Goal: Task Accomplishment & Management: Complete application form

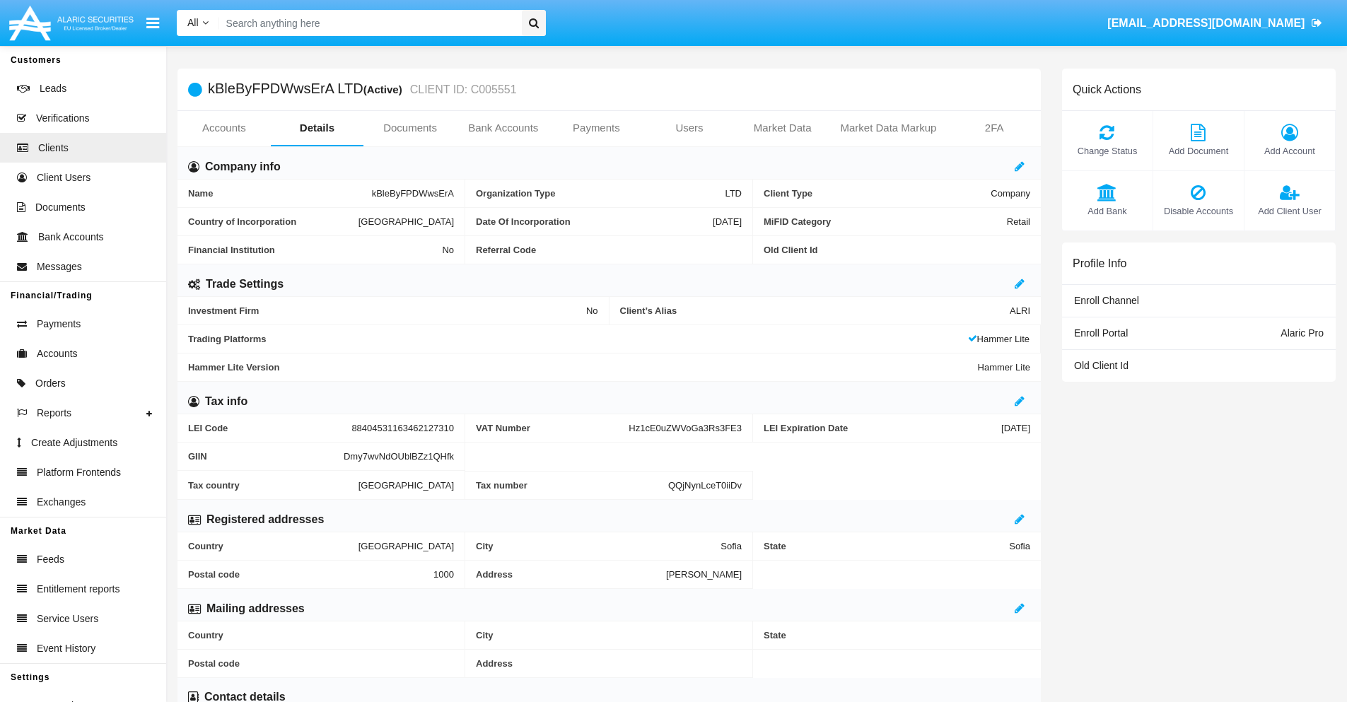
click at [503, 128] on link "Bank Accounts" at bounding box center [503, 128] width 93 height 34
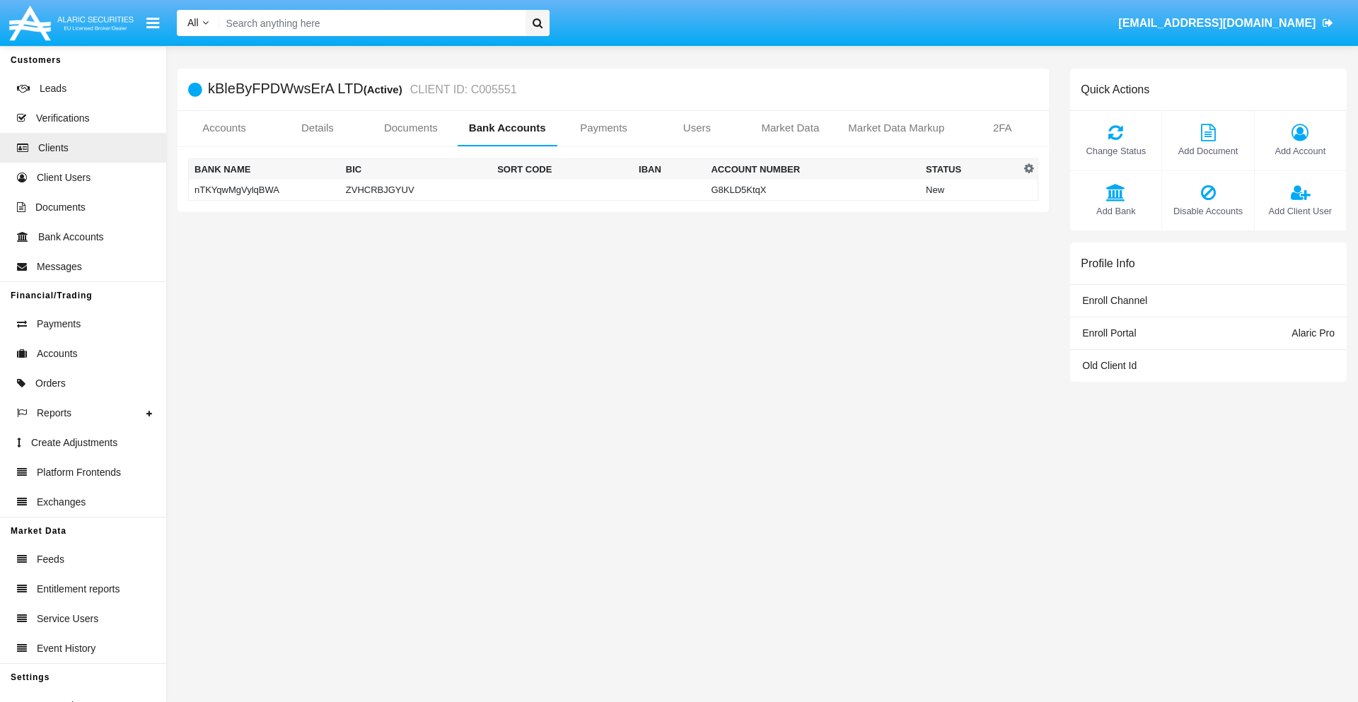
click at [264, 189] on td "nTKYqwMgVylqBWA" at bounding box center [264, 190] width 151 height 21
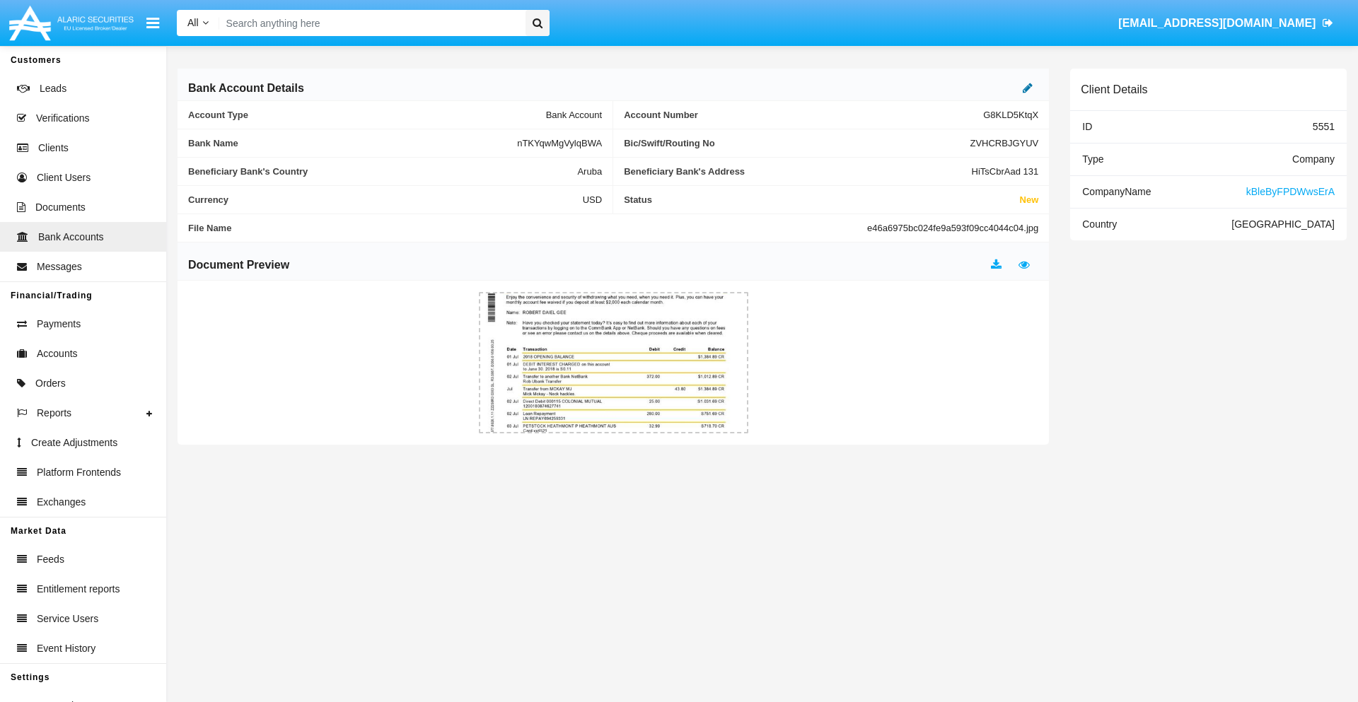
click at [1027, 88] on icon at bounding box center [1027, 87] width 10 height 11
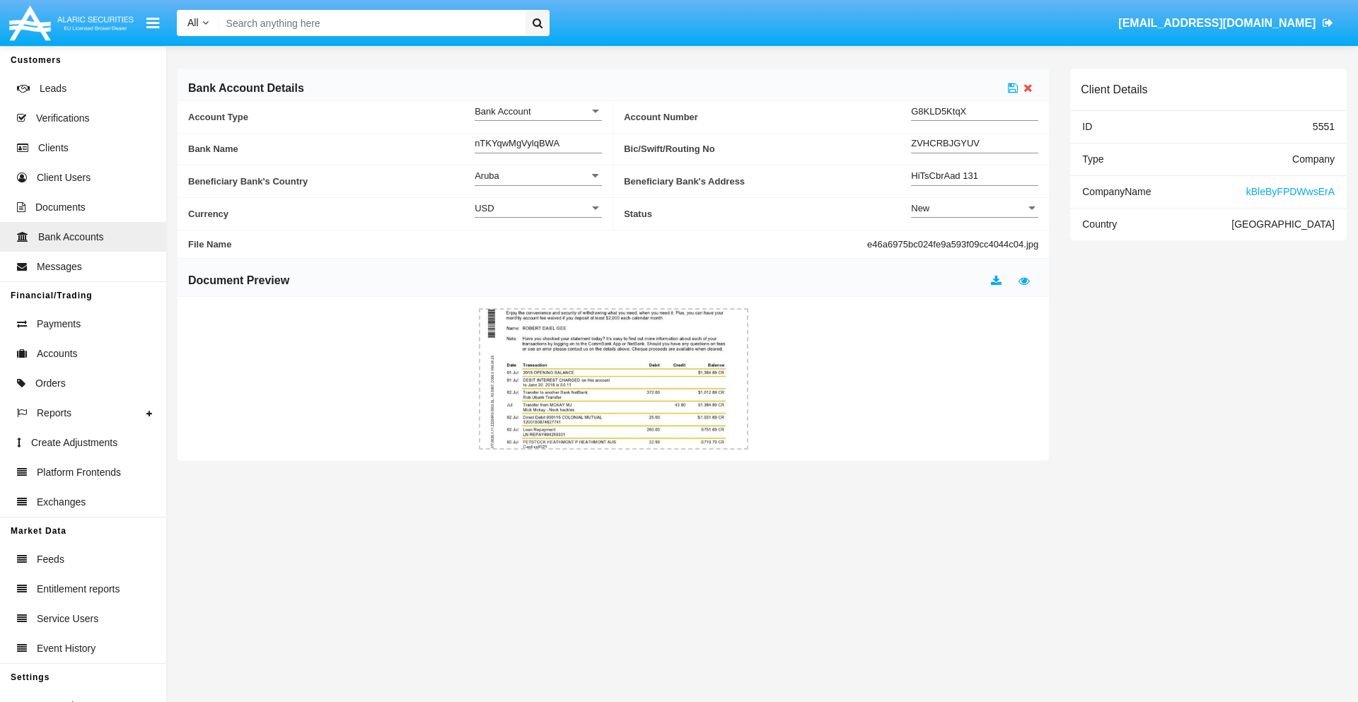
click at [974, 208] on div "New" at bounding box center [968, 208] width 115 height 12
click at [974, 243] on span "Active" at bounding box center [963, 244] width 105 height 28
click at [1012, 88] on icon at bounding box center [1013, 87] width 10 height 11
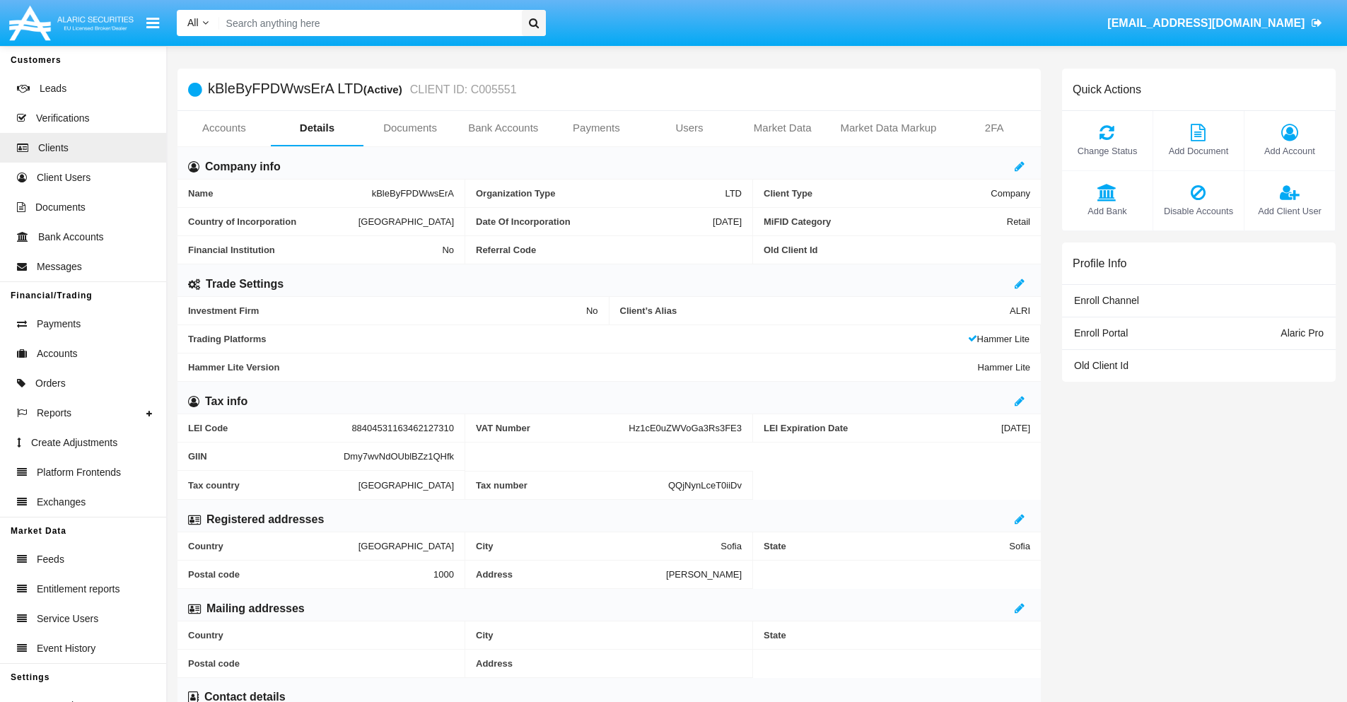
click at [503, 128] on link "Bank Accounts" at bounding box center [503, 128] width 93 height 34
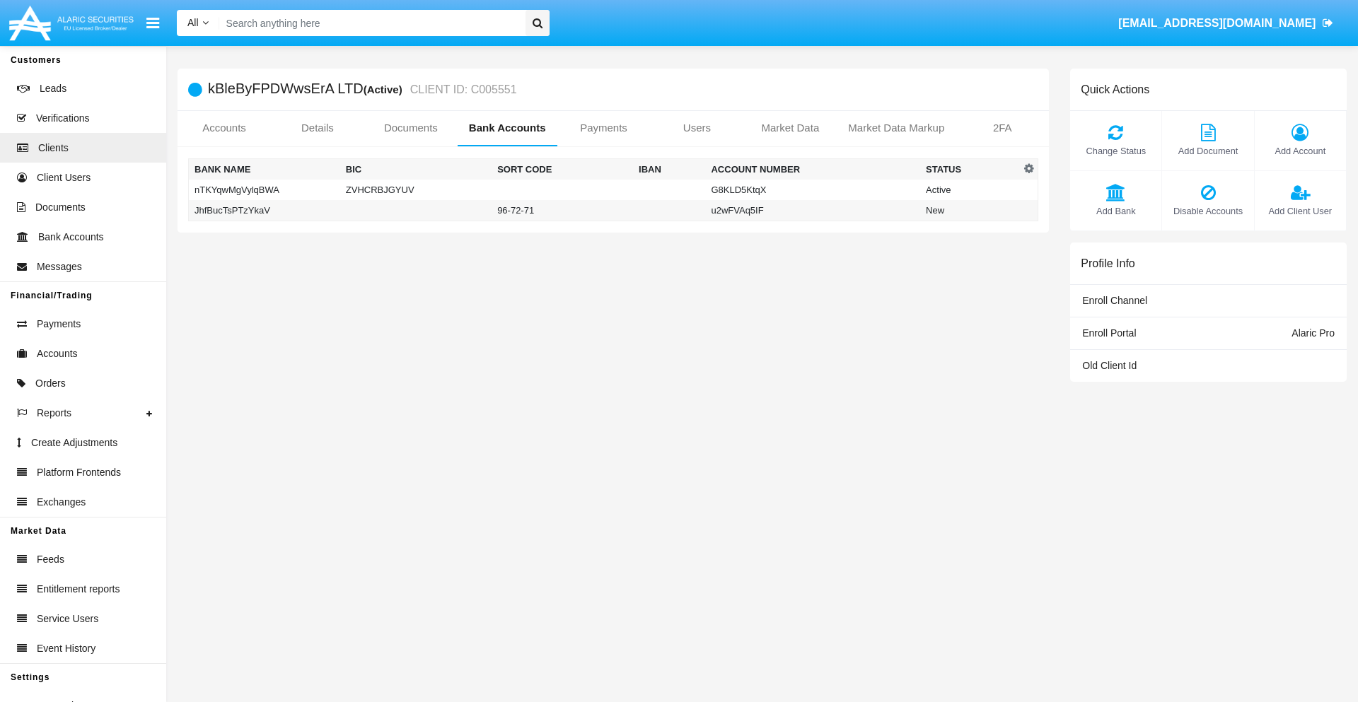
click at [264, 210] on td "JhfBucTsPTzYkaV" at bounding box center [264, 210] width 151 height 21
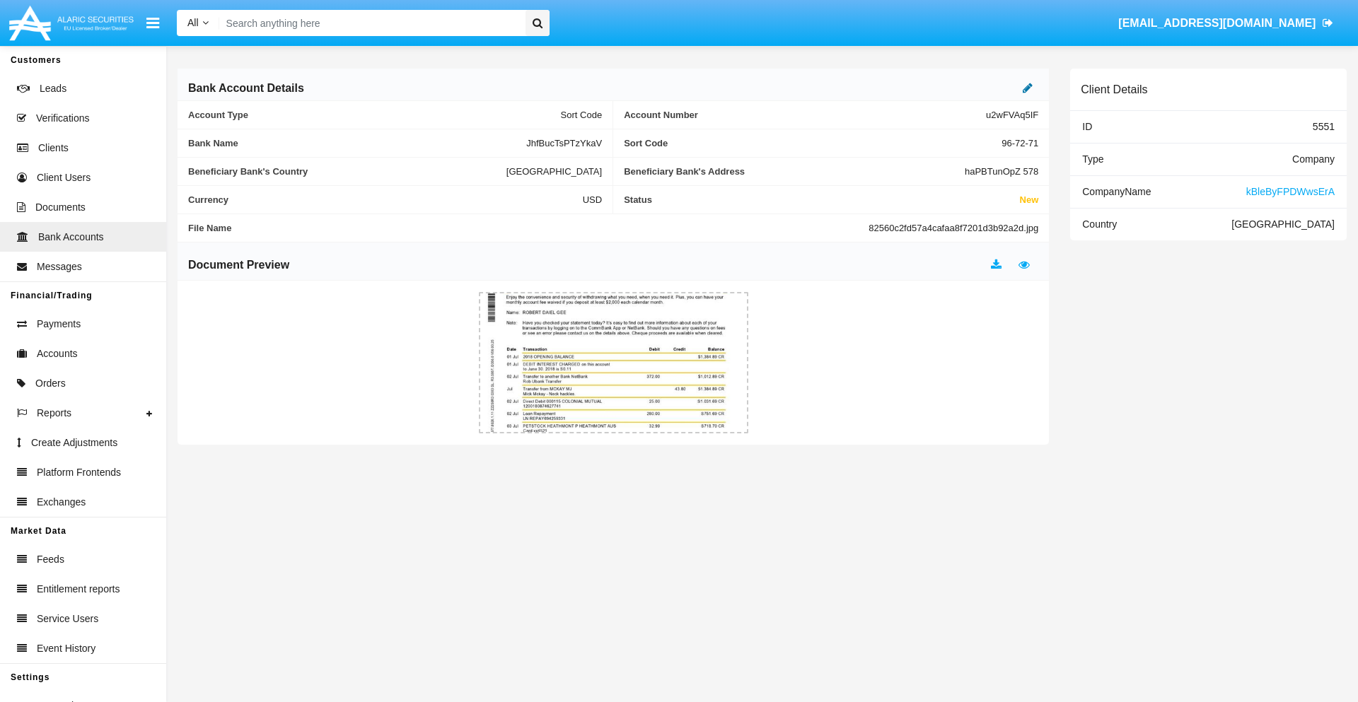
click at [1027, 88] on icon at bounding box center [1027, 87] width 10 height 11
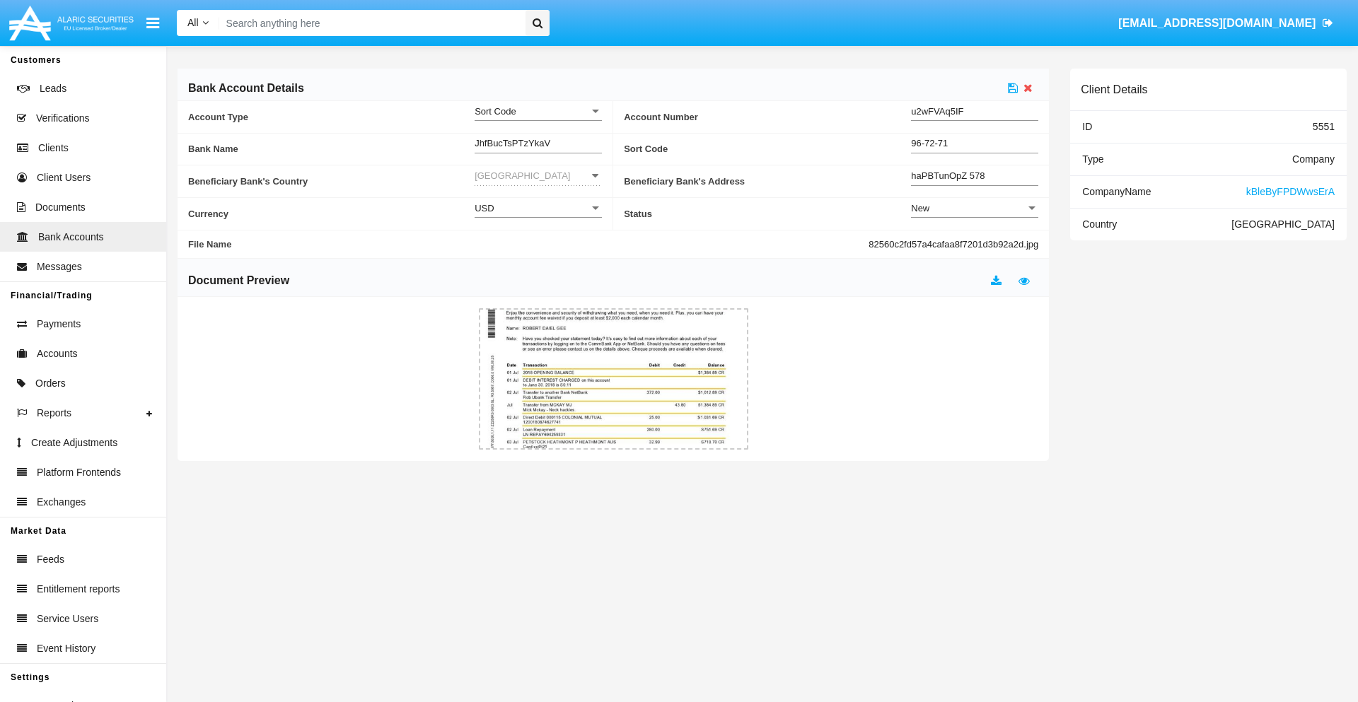
click at [974, 208] on div "New" at bounding box center [968, 208] width 115 height 12
click at [974, 243] on span "Active" at bounding box center [974, 244] width 127 height 28
click at [1012, 88] on icon at bounding box center [1013, 87] width 10 height 11
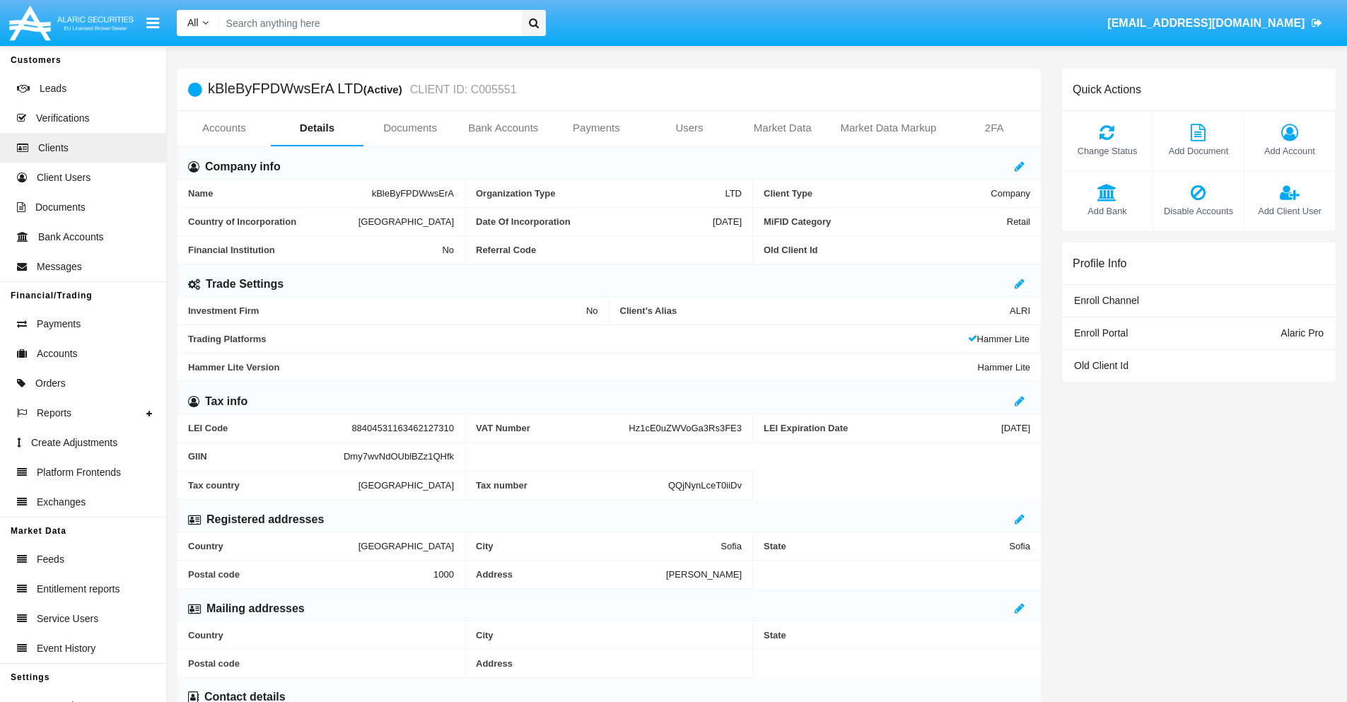
click at [1107, 211] on span "Add Bank" at bounding box center [1107, 210] width 76 height 13
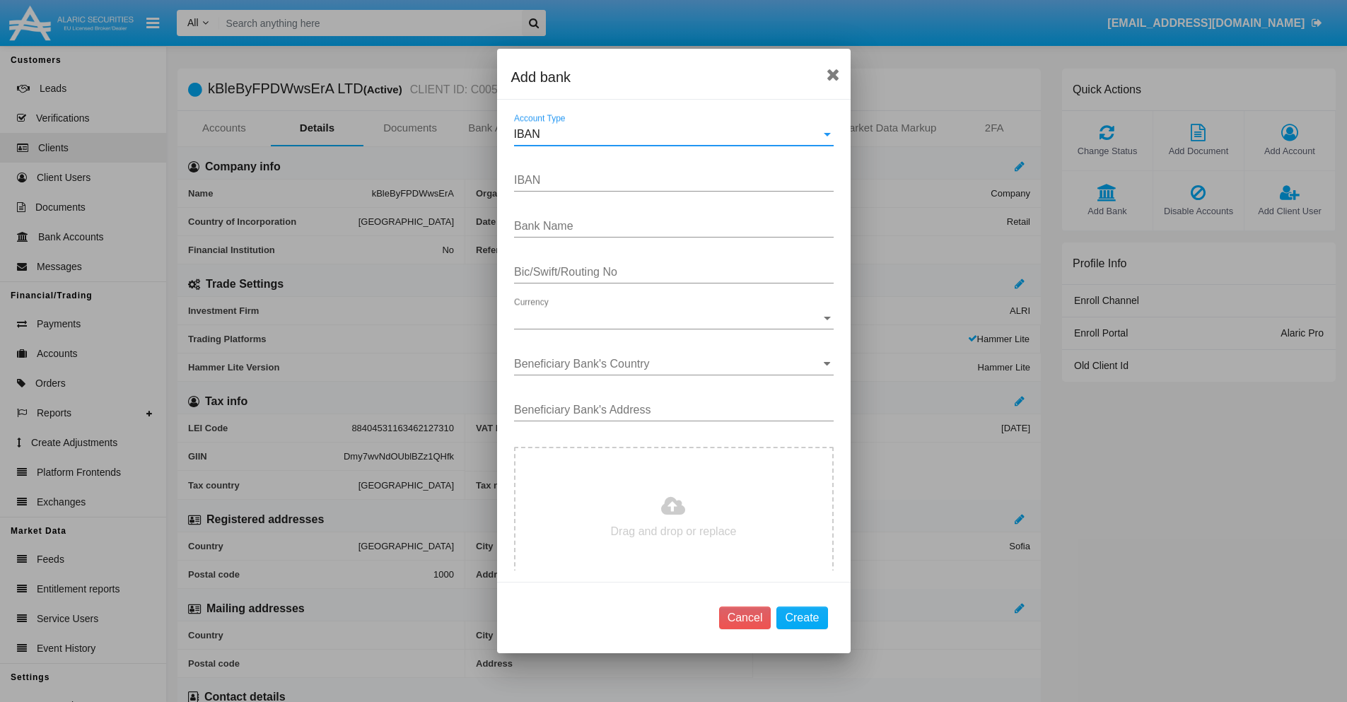
click at [668, 134] on div "IBAN" at bounding box center [667, 134] width 307 height 13
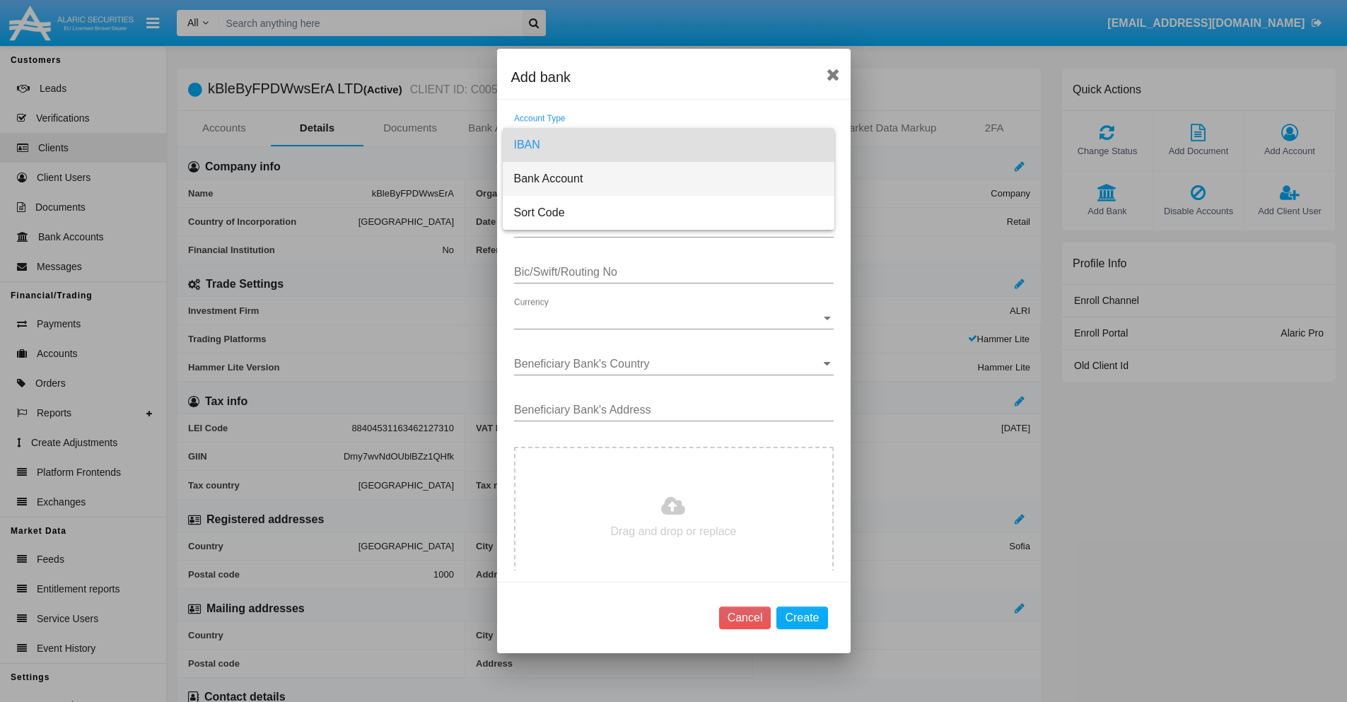
click at [668, 179] on span "Bank Account" at bounding box center [668, 179] width 309 height 34
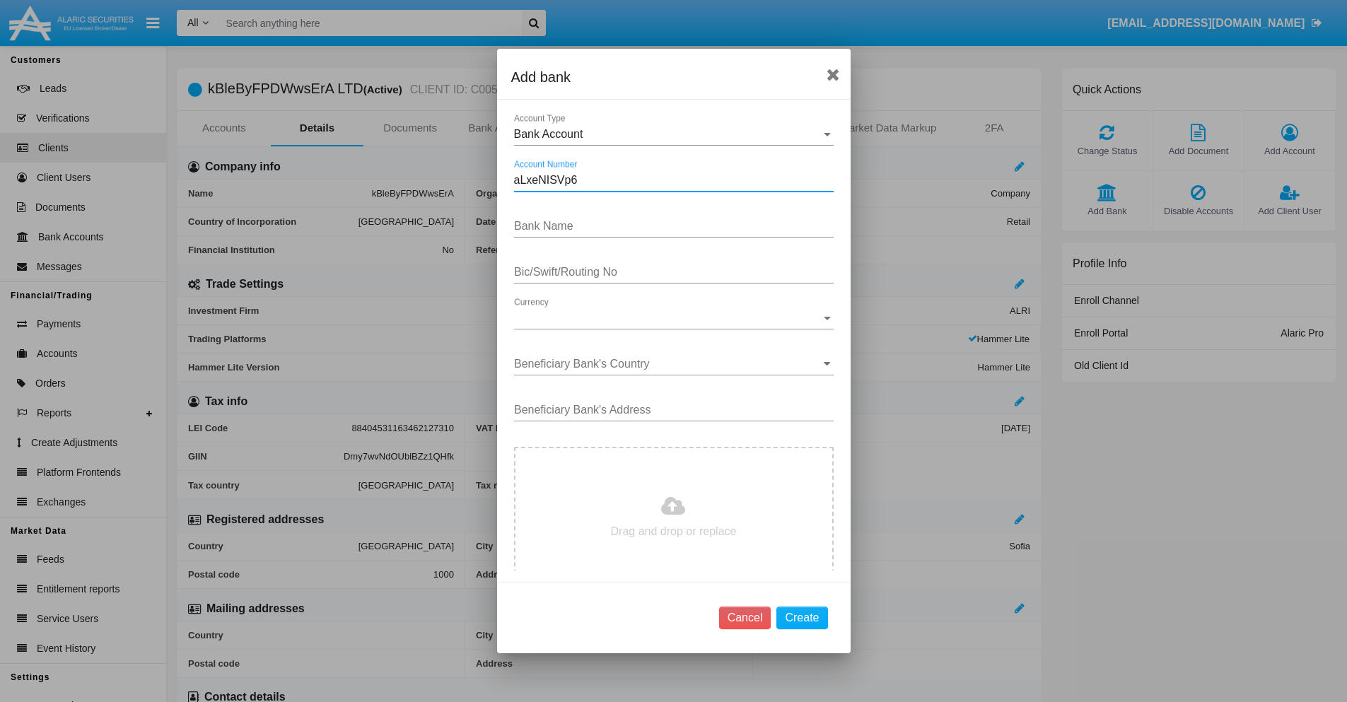
type input "aLxeNISVp6"
type input "qAGnxpjpqqAovCT"
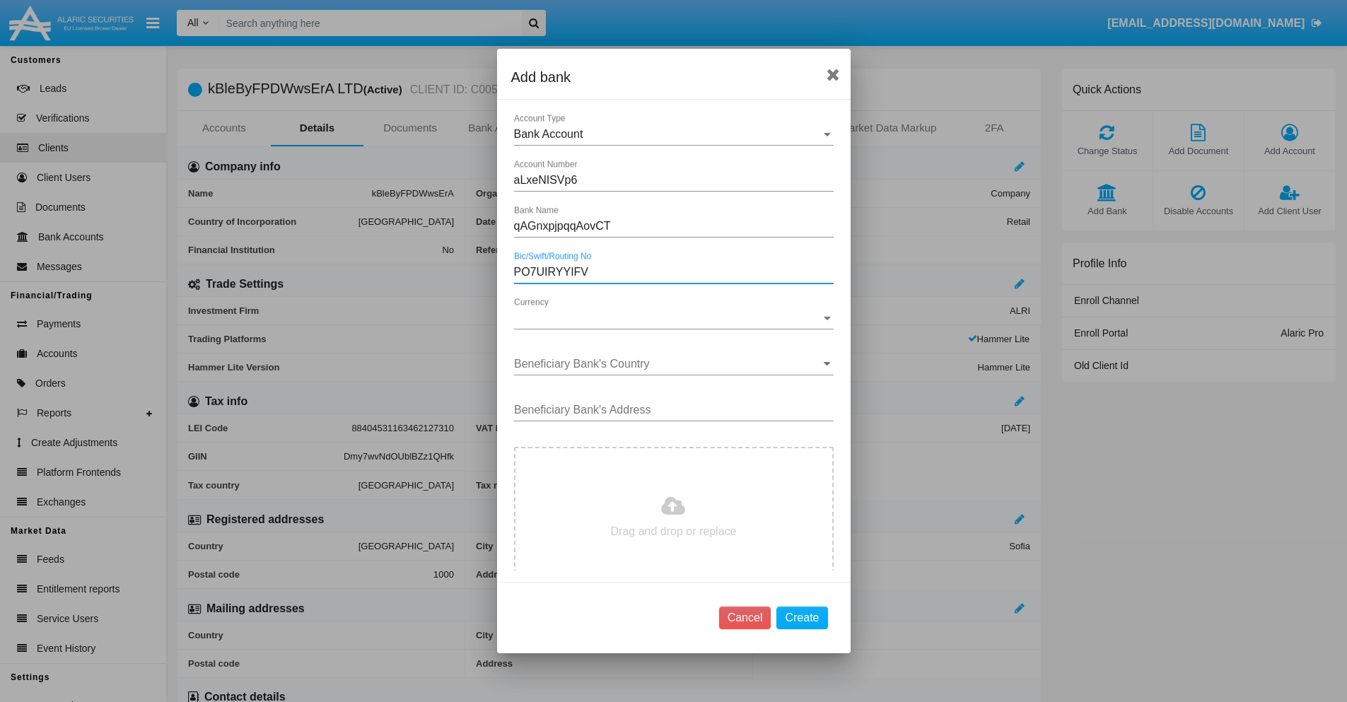
type input "PO7UIRYYIFV"
click at [668, 318] on span "Currency" at bounding box center [667, 318] width 307 height 13
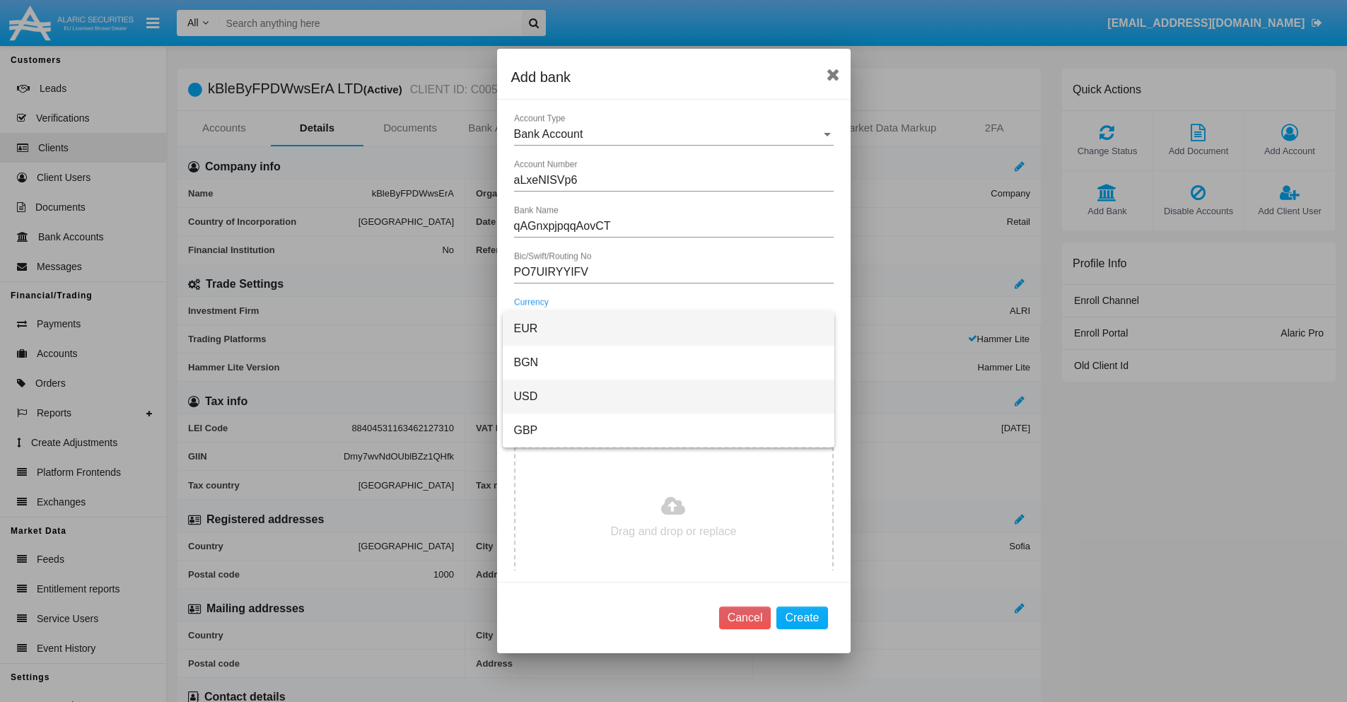
click at [668, 397] on span "USD" at bounding box center [668, 397] width 309 height 34
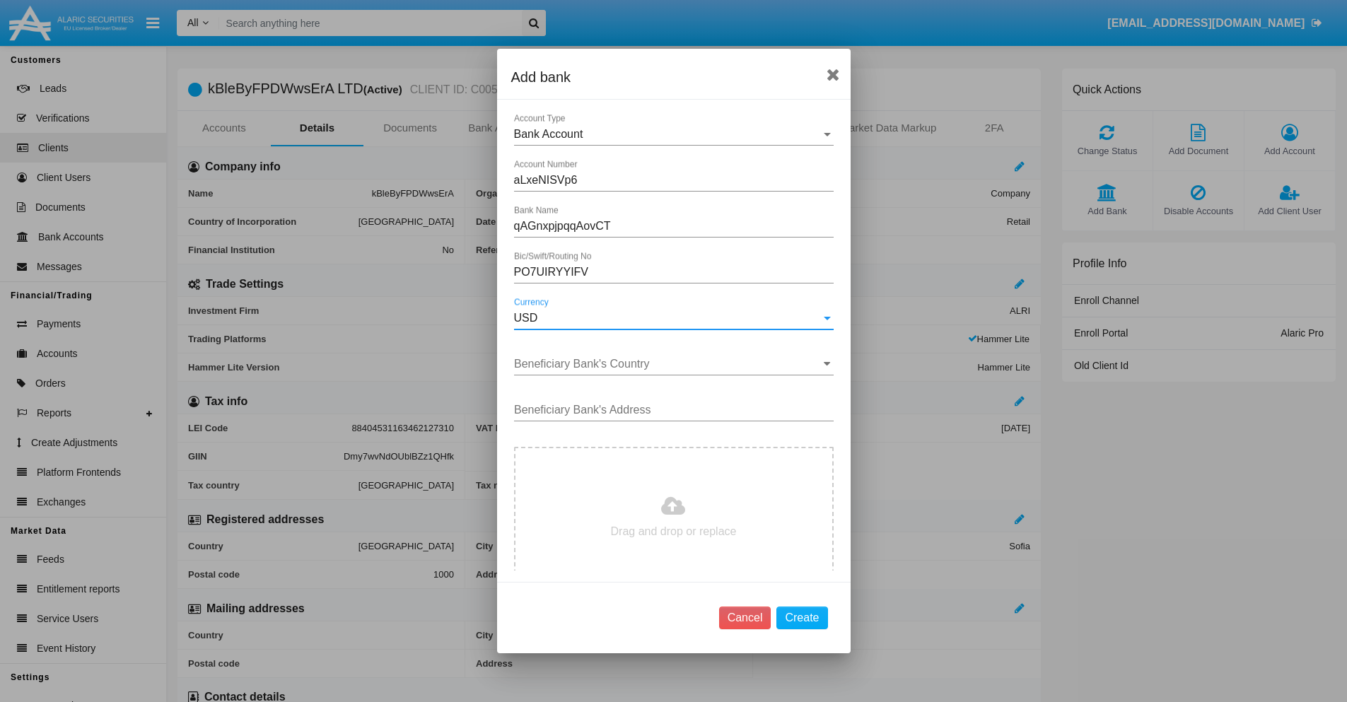
click at [668, 364] on input "Beneficiary Bank's Country" at bounding box center [674, 364] width 320 height 13
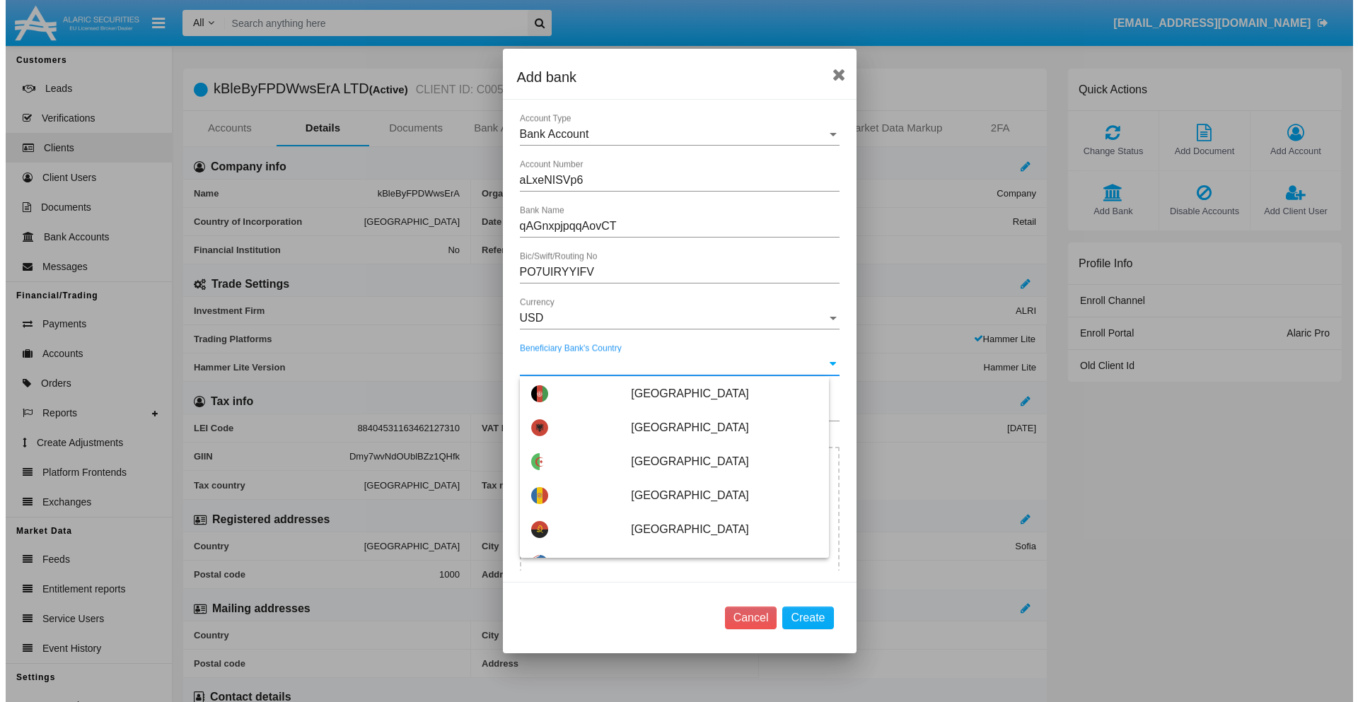
scroll to position [192, 0]
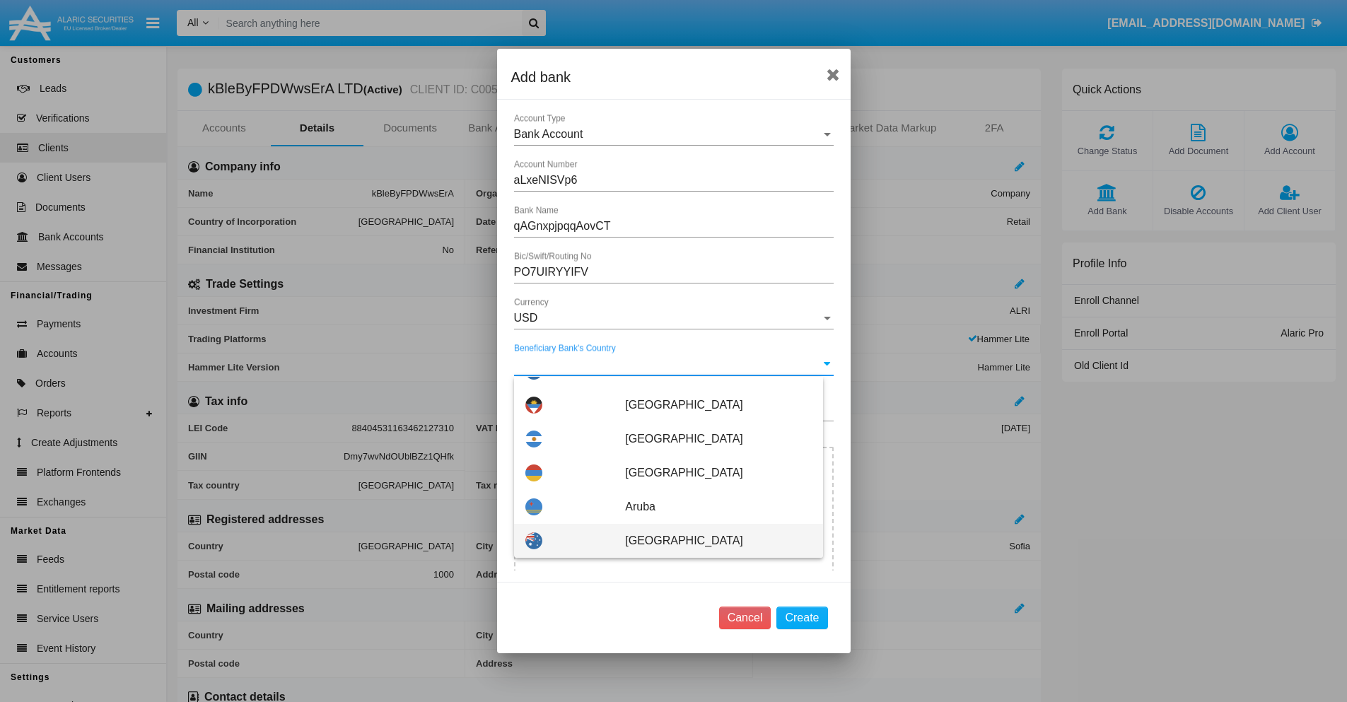
click at [711, 541] on span "Australia" at bounding box center [718, 541] width 186 height 34
type input "Australia"
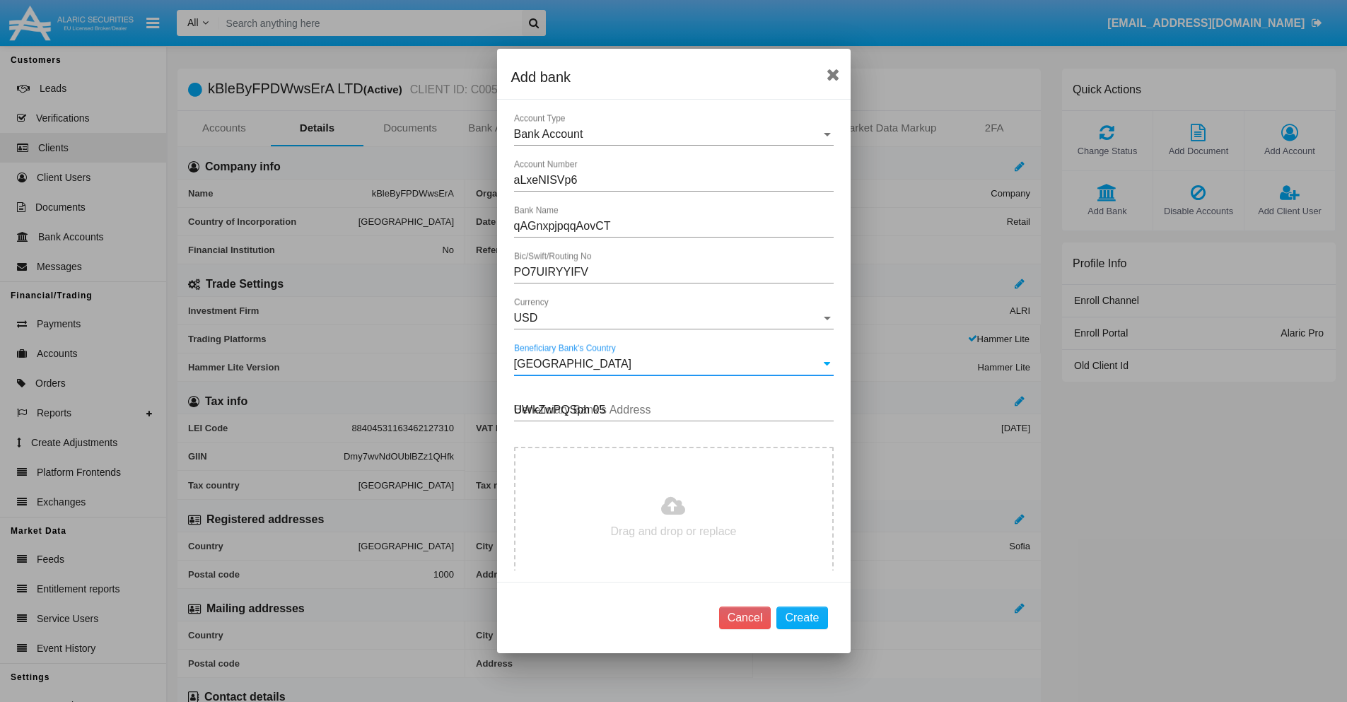
type input "UWkZwPQSph 054"
type input "C:\fakepath\bank-statement.png"
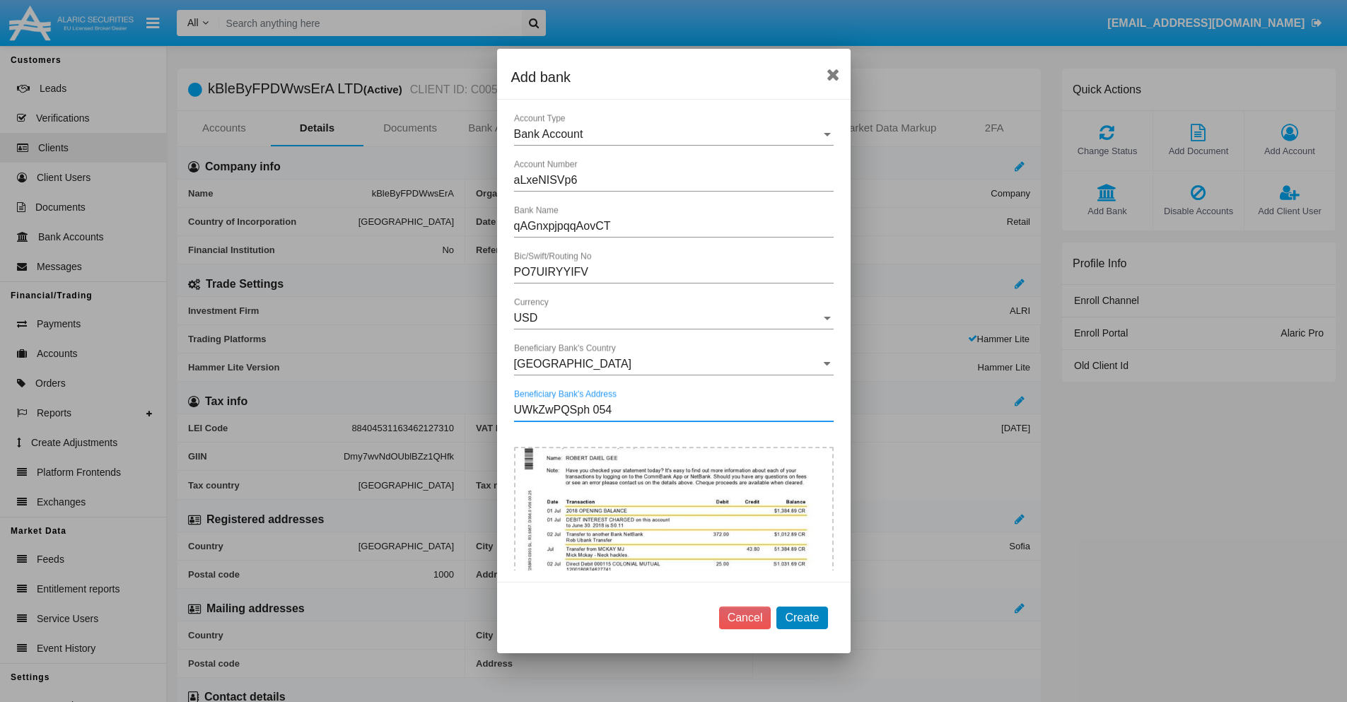
click at [802, 617] on button "Create" at bounding box center [801, 618] width 51 height 23
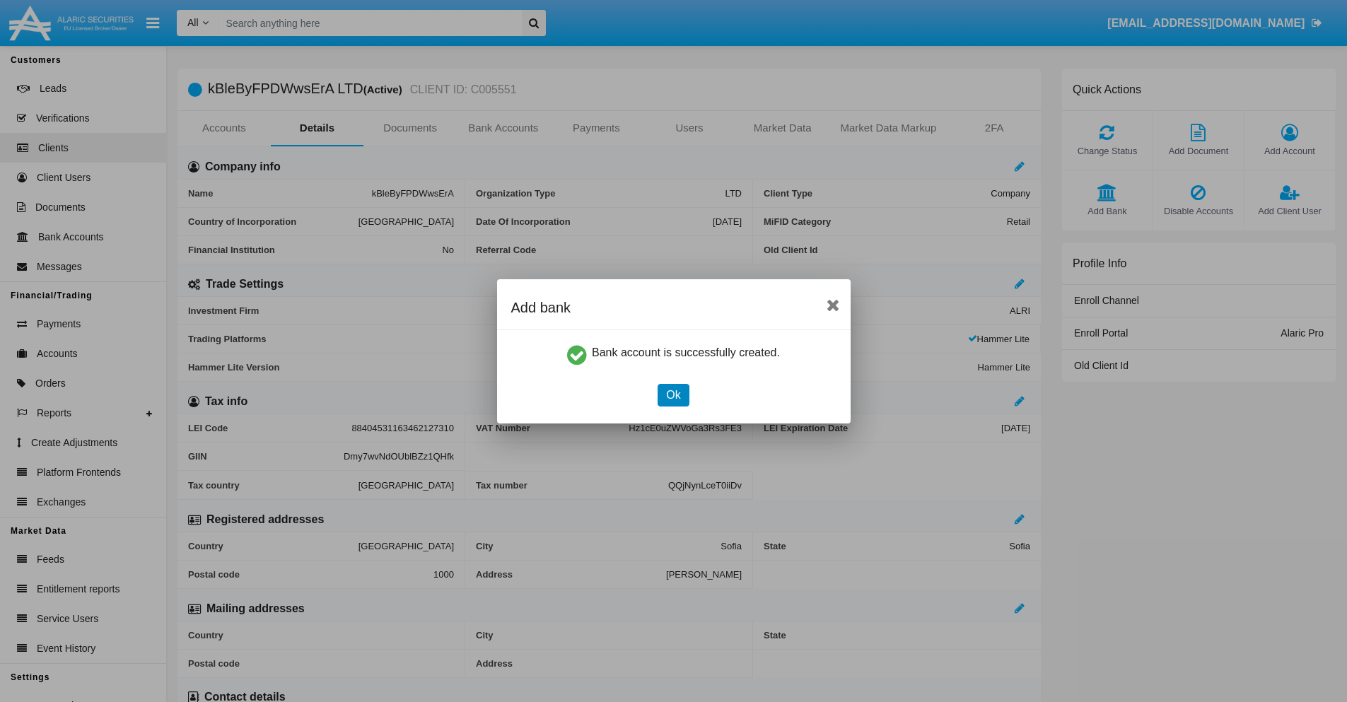
click at [673, 395] on button "Ok" at bounding box center [673, 395] width 31 height 23
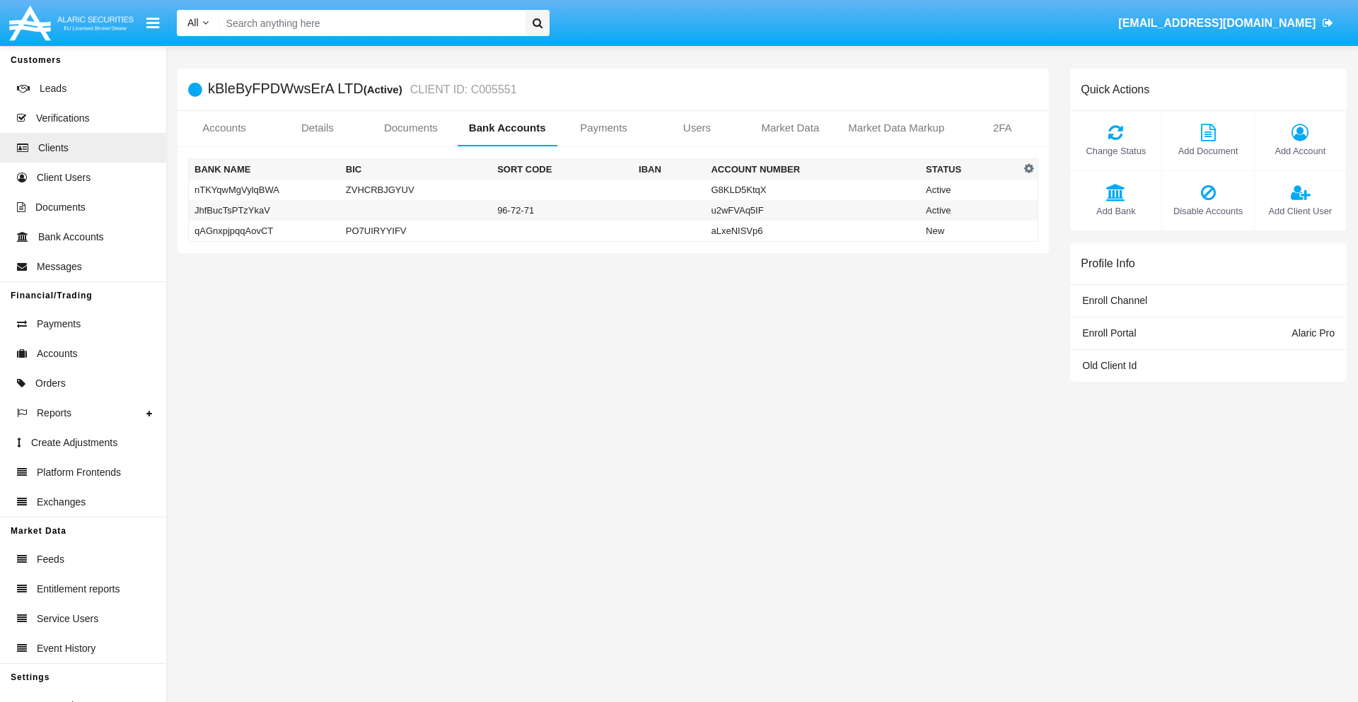
click at [264, 230] on td "qAGnxpjpqqAovCT" at bounding box center [264, 231] width 151 height 21
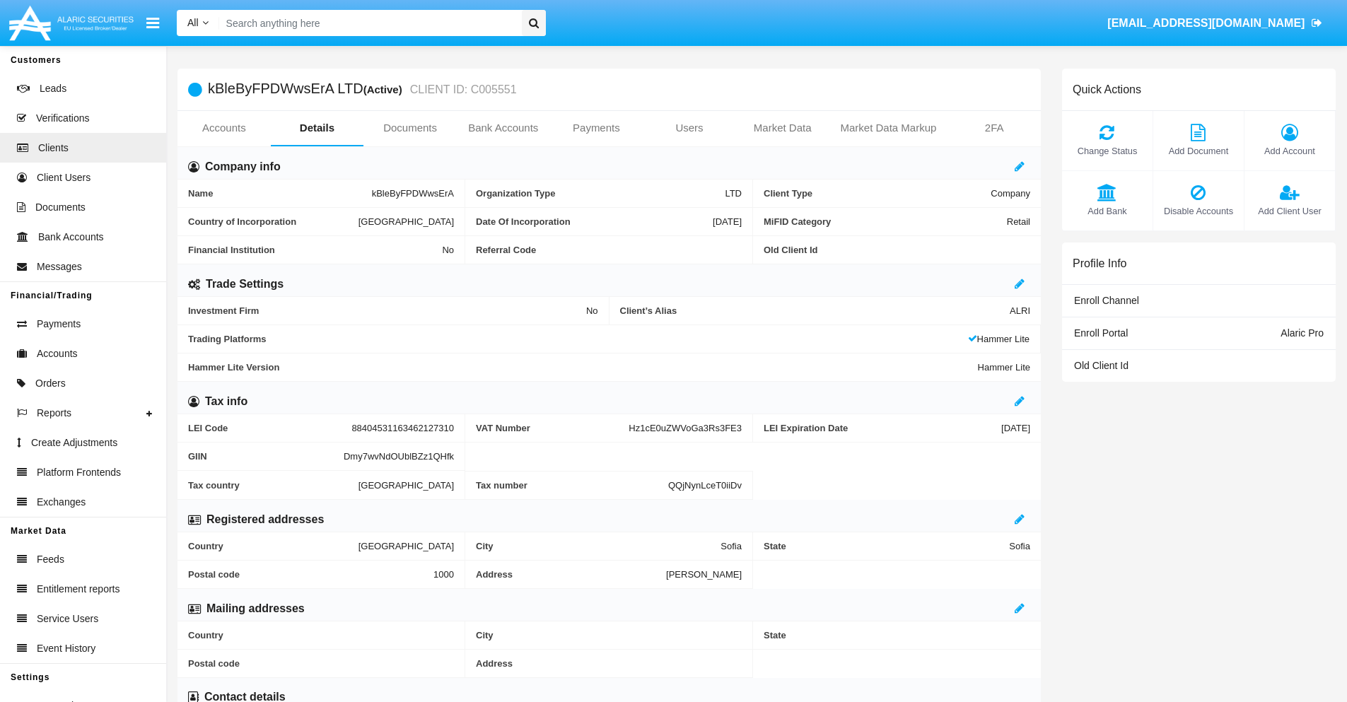
click at [1107, 211] on span "Add Bank" at bounding box center [1107, 210] width 76 height 13
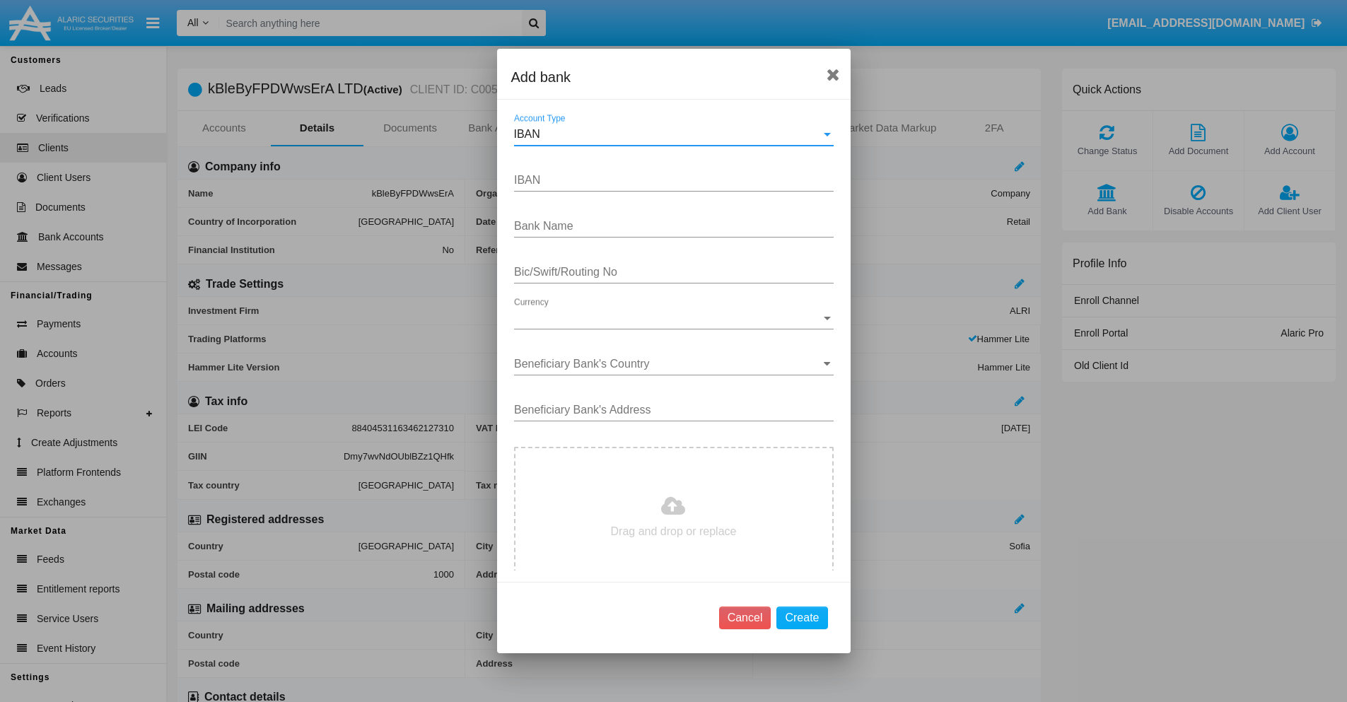
click at [668, 134] on div "IBAN" at bounding box center [667, 134] width 307 height 13
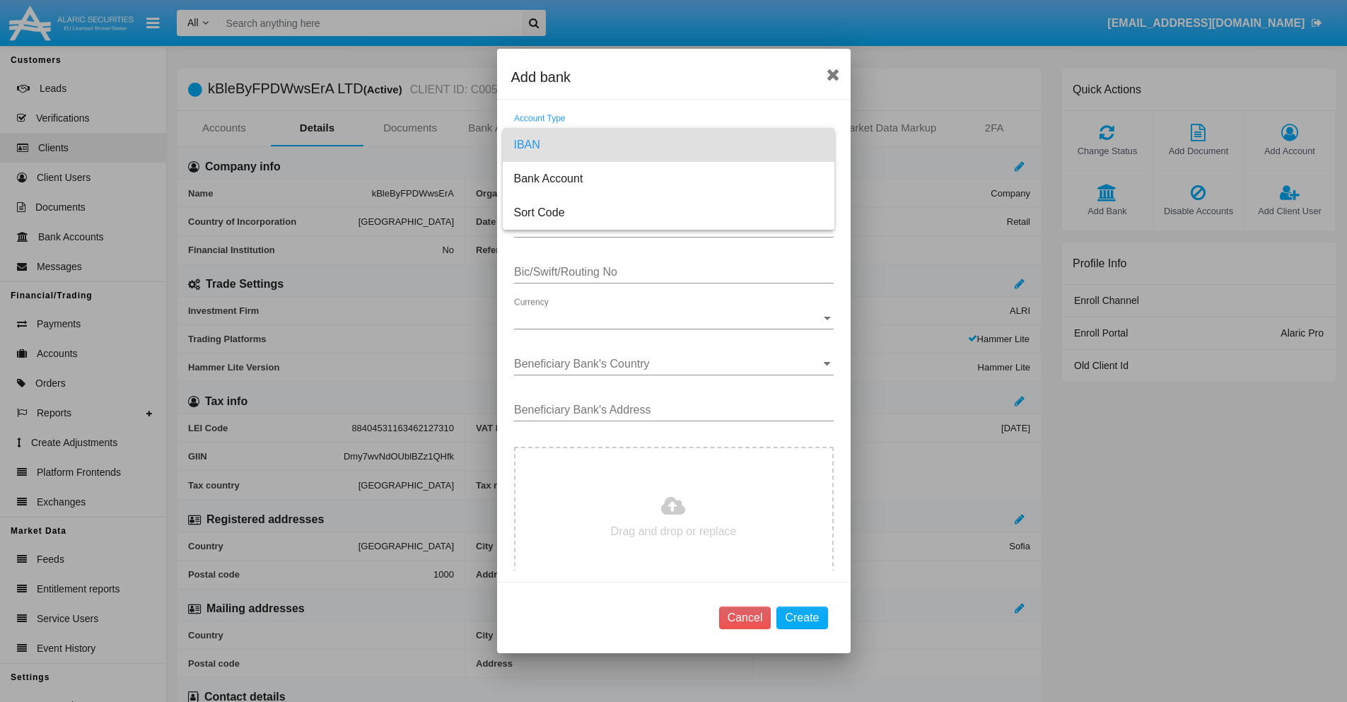
click at [668, 145] on span "IBAN" at bounding box center [668, 145] width 309 height 34
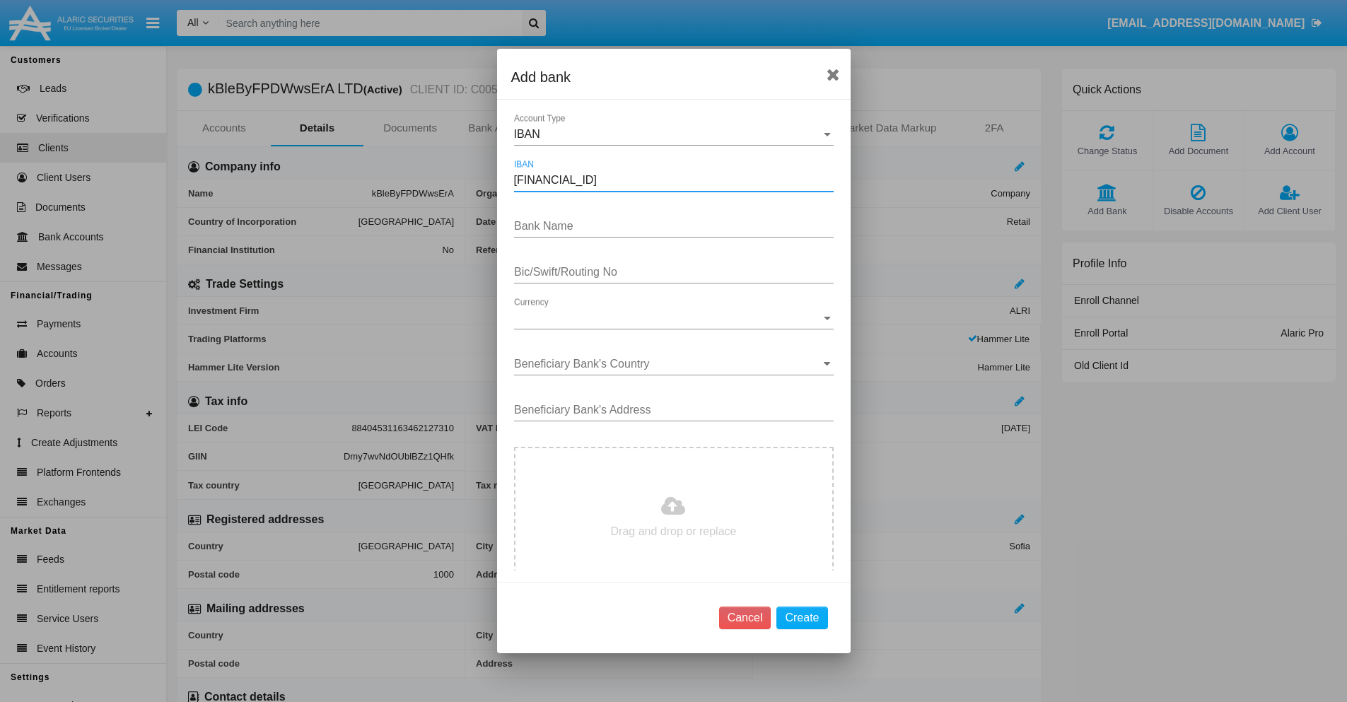
type input "[FINANCIAL_ID]"
type input "agmaYqeaOnaEIAR"
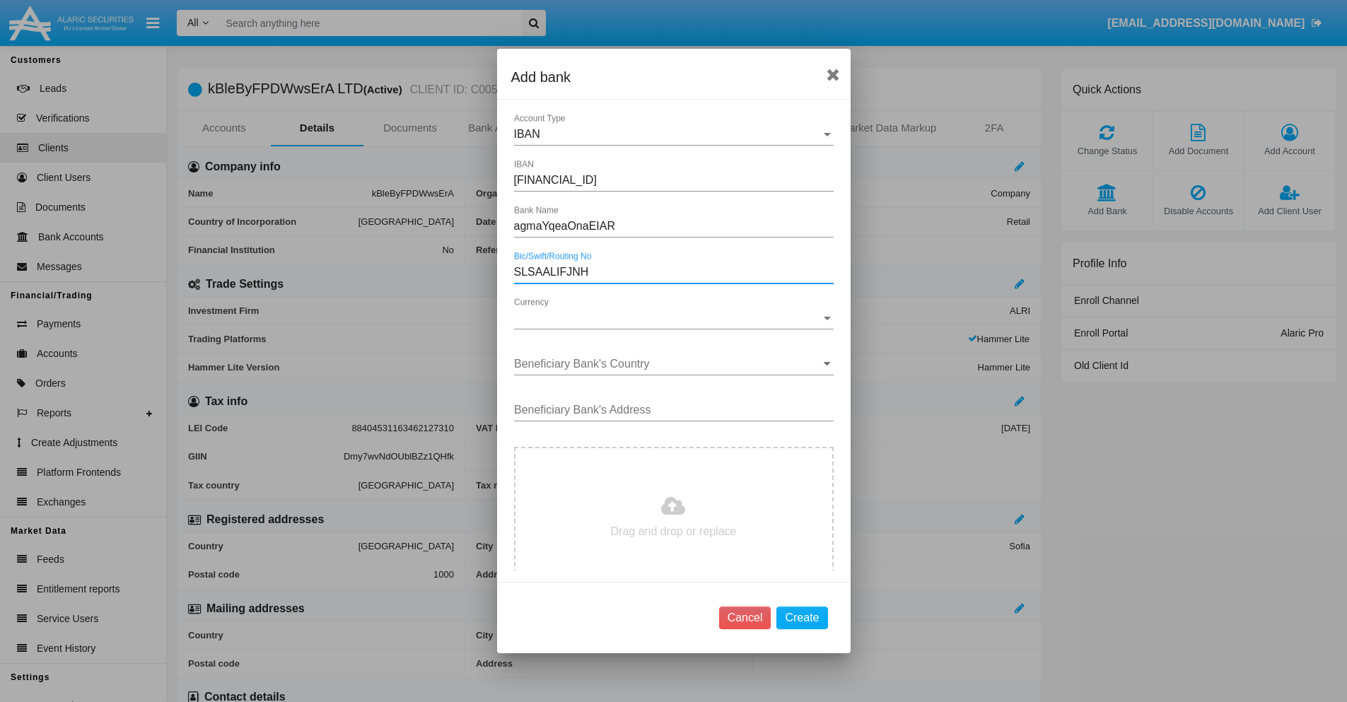
type input "SLSAALIFJNH"
click at [668, 318] on span "Currency" at bounding box center [667, 318] width 307 height 13
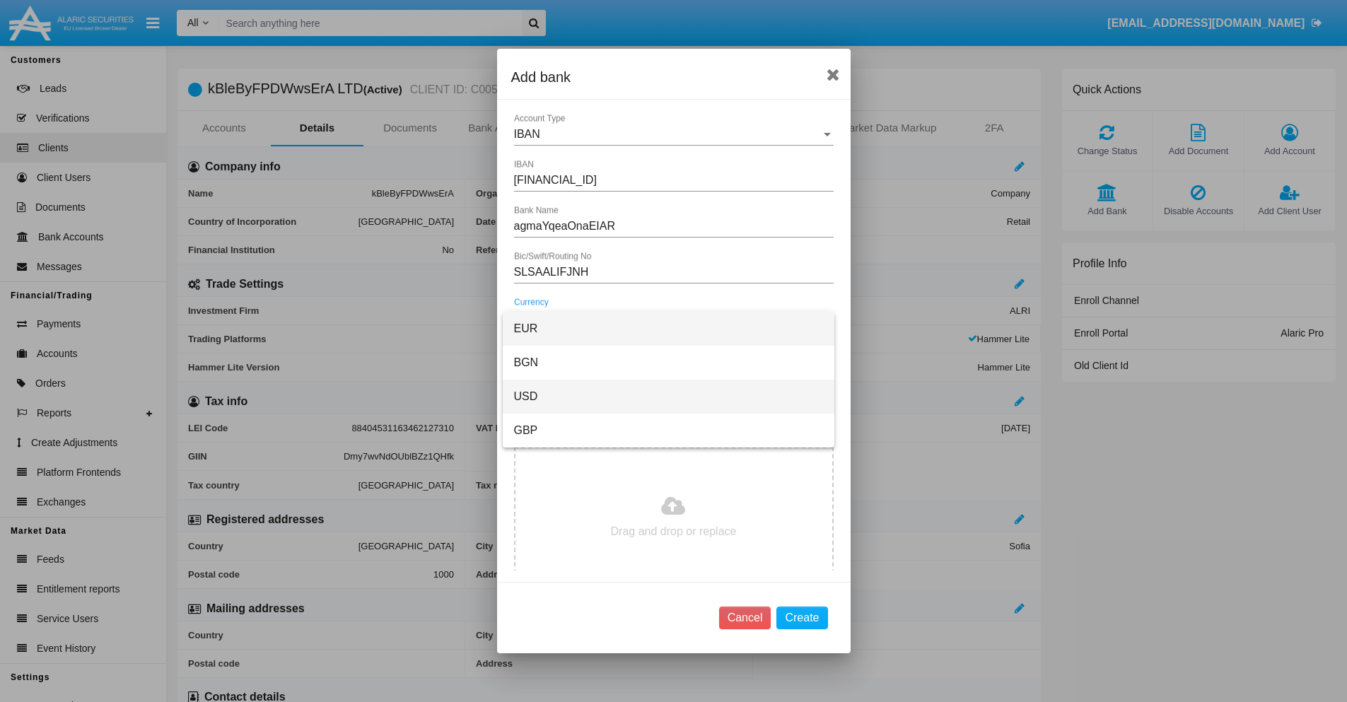
click at [668, 397] on span "USD" at bounding box center [668, 397] width 309 height 34
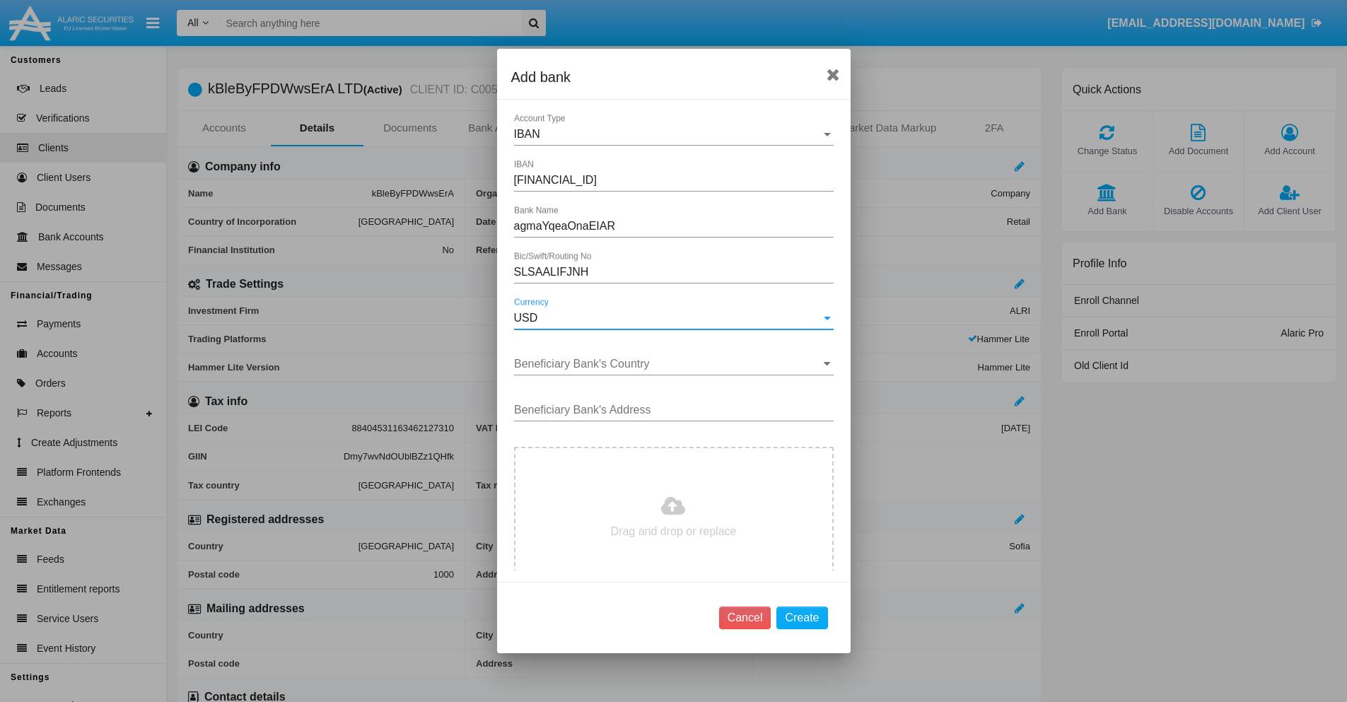
click at [668, 364] on input "Beneficiary Bank's Country" at bounding box center [674, 364] width 320 height 13
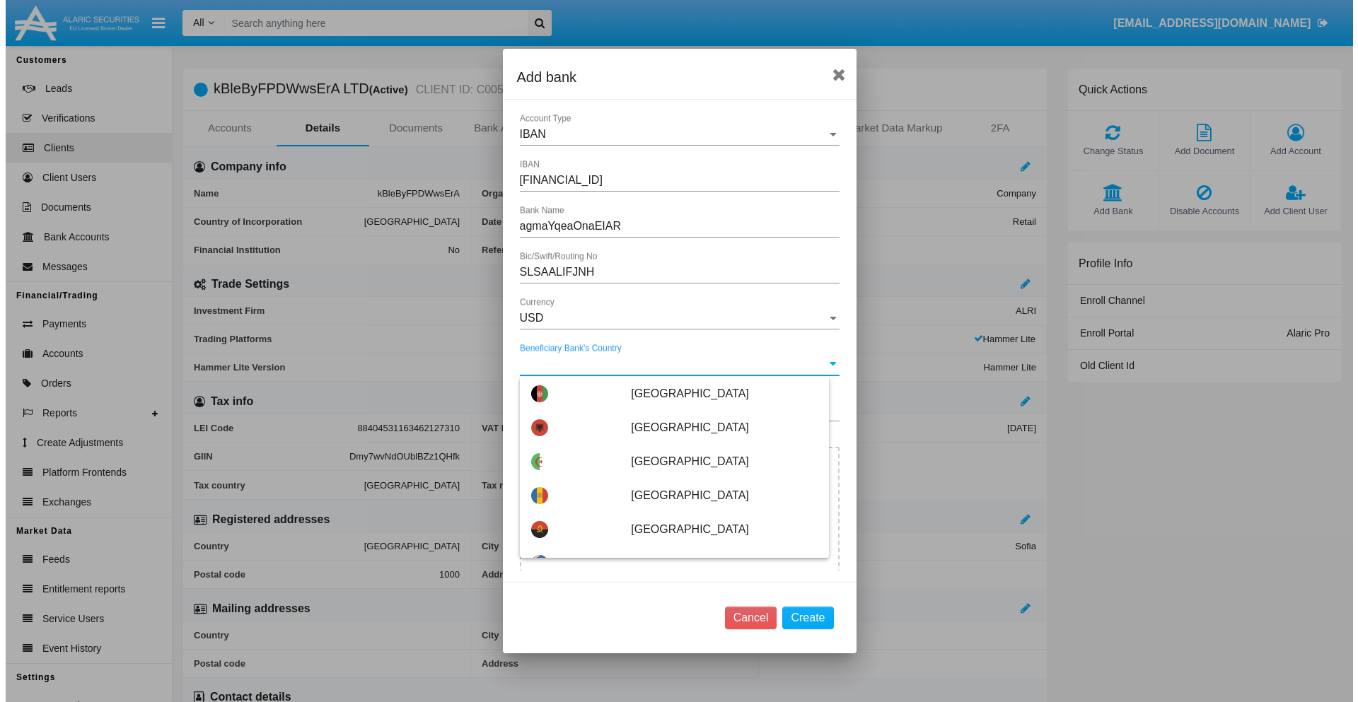
scroll to position [4027, 0]
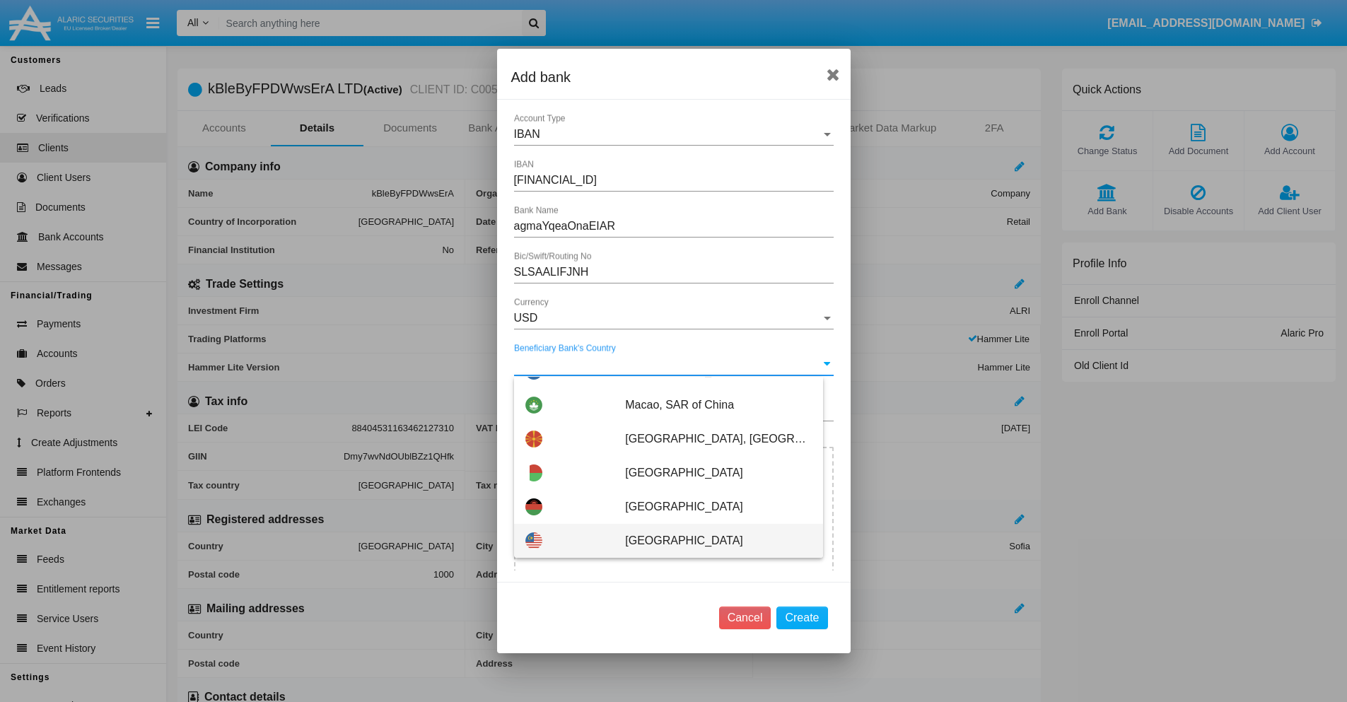
click at [711, 541] on span "Malaysia" at bounding box center [718, 541] width 186 height 34
type input "Malaysia"
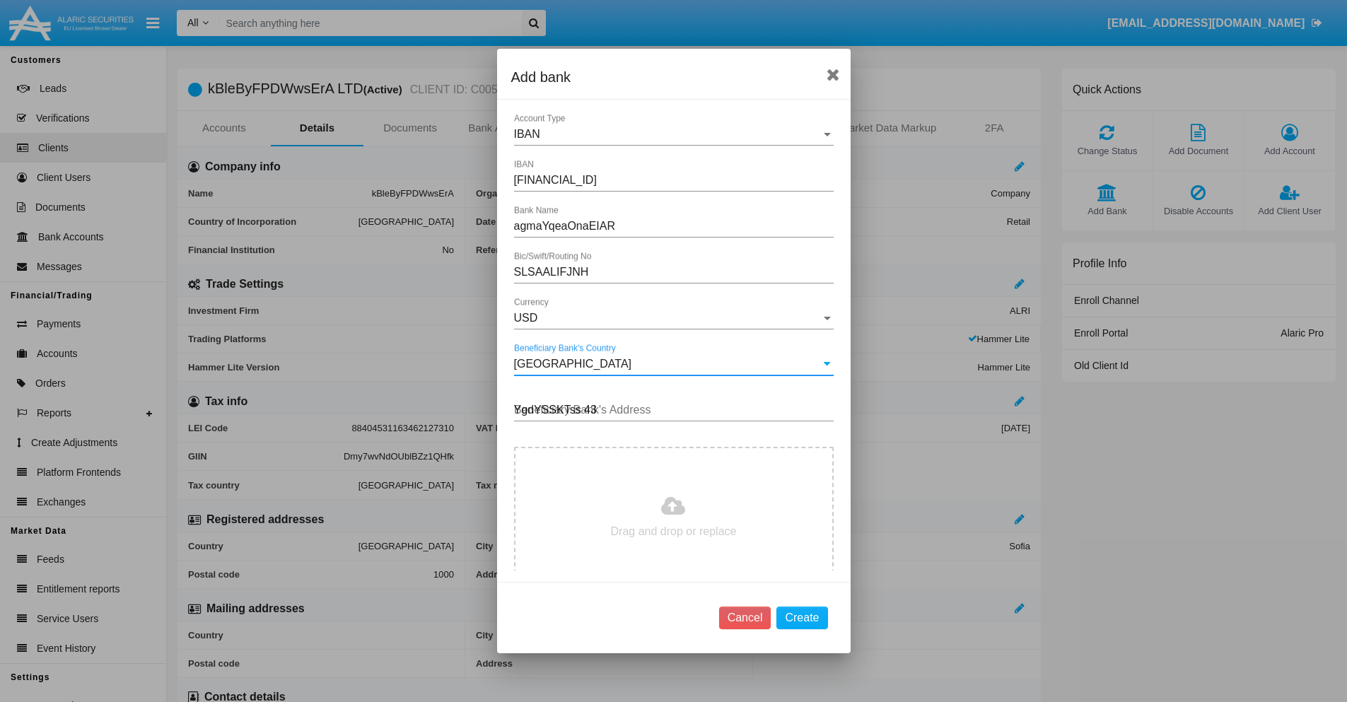
type input "YgdYSSKTss 435"
type input "C:\fakepath\bank-statement.png"
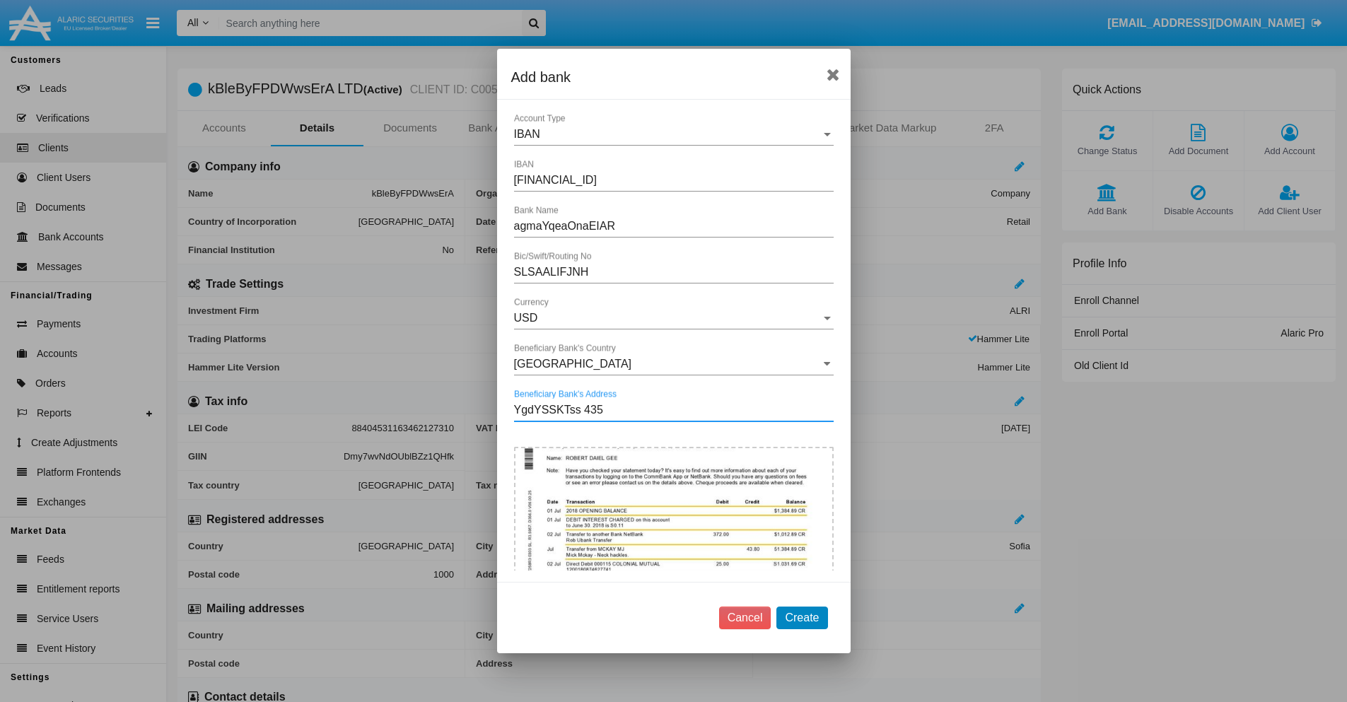
click at [802, 617] on button "Create" at bounding box center [801, 618] width 51 height 23
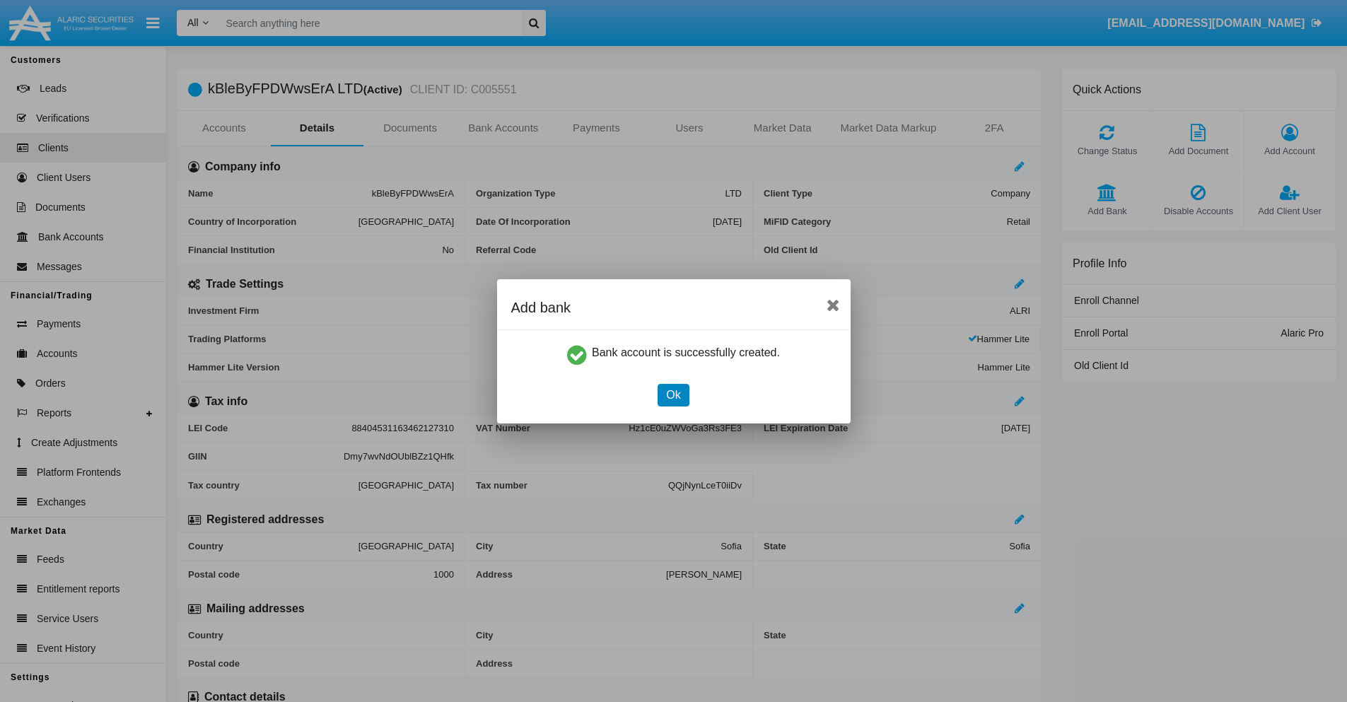
click at [673, 395] on button "Ok" at bounding box center [673, 395] width 31 height 23
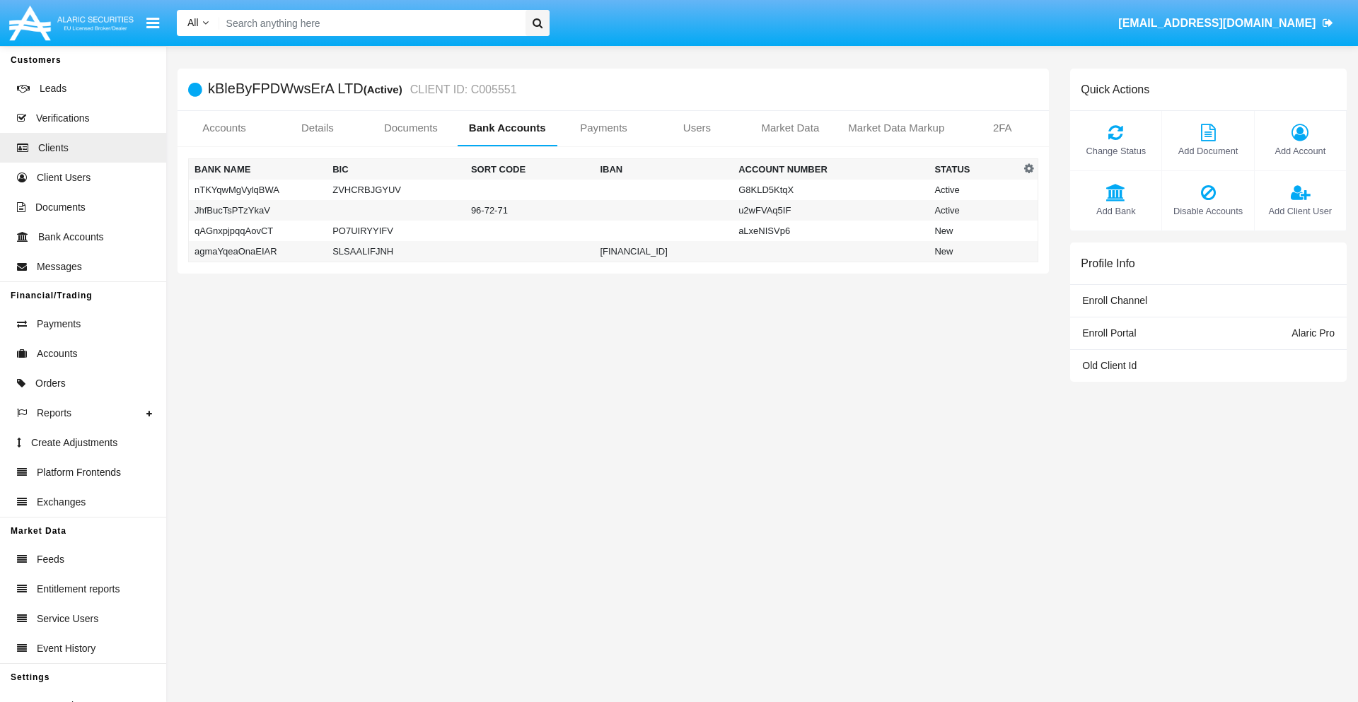
click at [257, 251] on td "agmaYqeaOnaEIAR" at bounding box center [258, 251] width 139 height 21
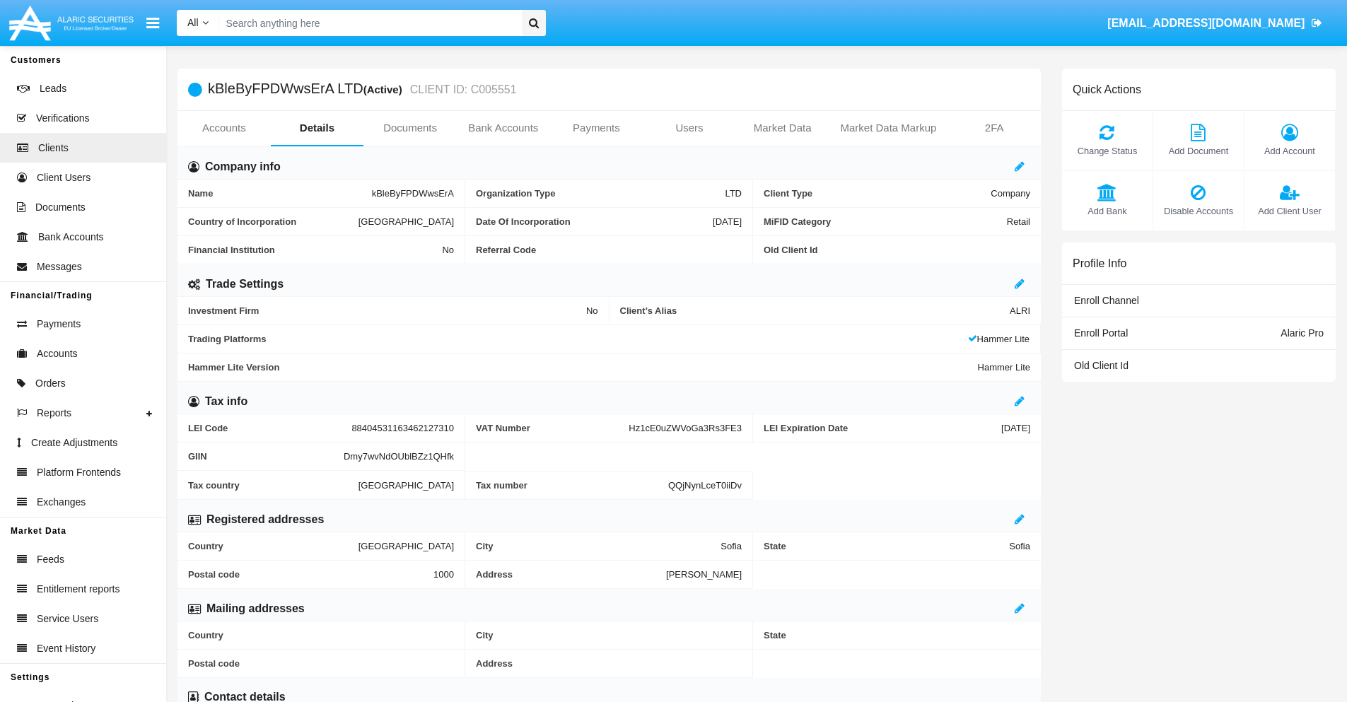
click at [1107, 211] on span "Add Bank" at bounding box center [1107, 210] width 76 height 13
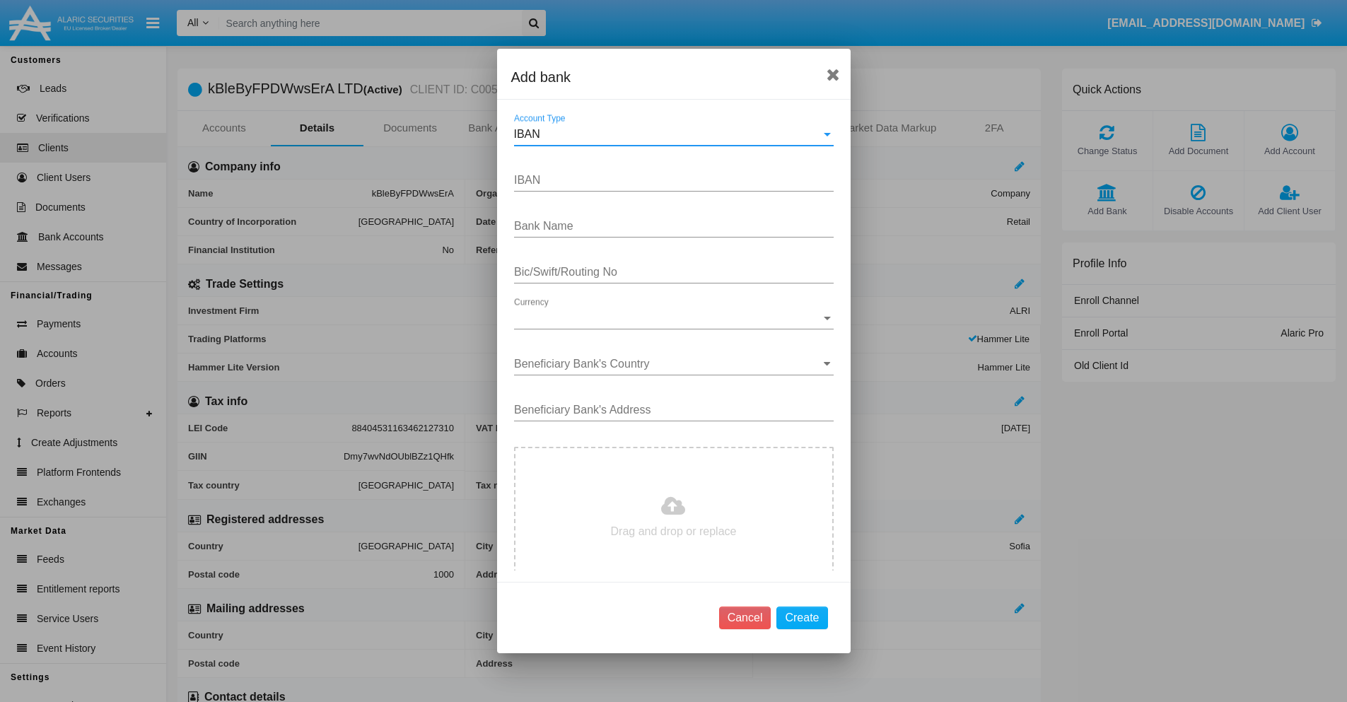
click at [668, 134] on div "IBAN" at bounding box center [667, 134] width 307 height 13
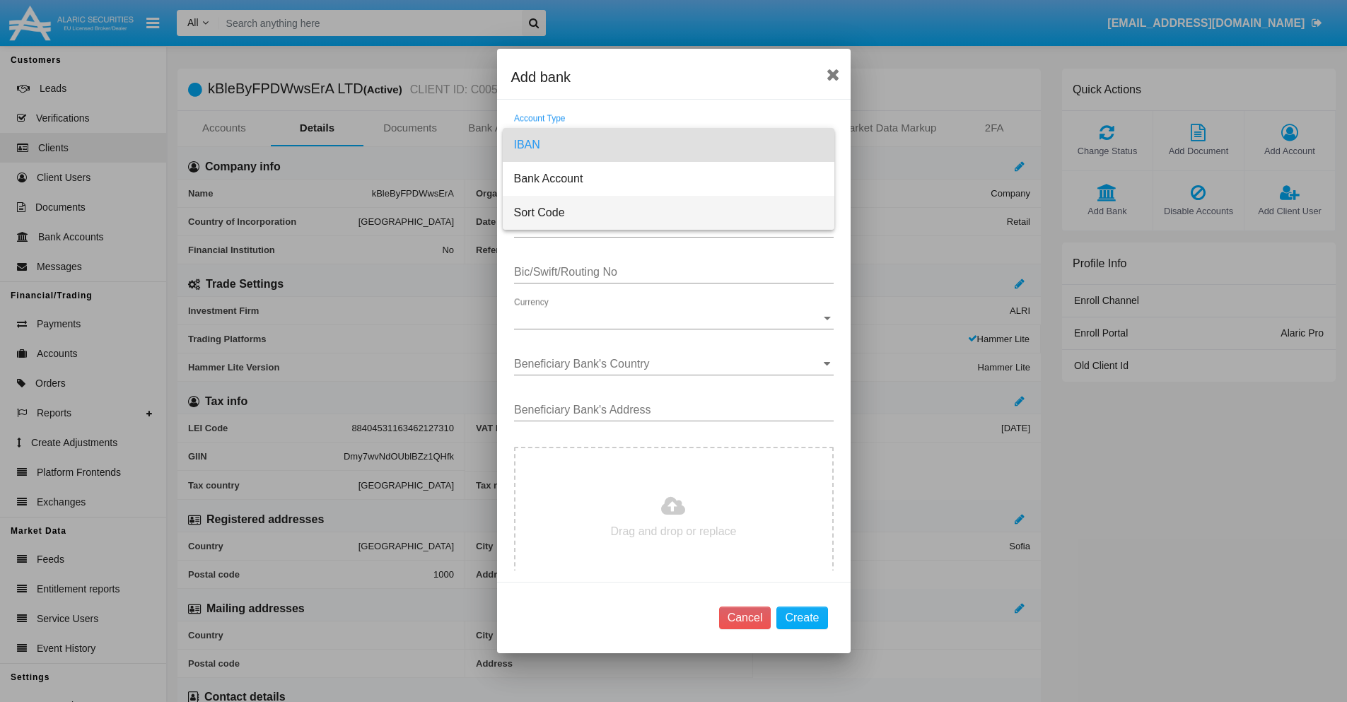
click at [668, 213] on span "Sort Code" at bounding box center [668, 213] width 309 height 34
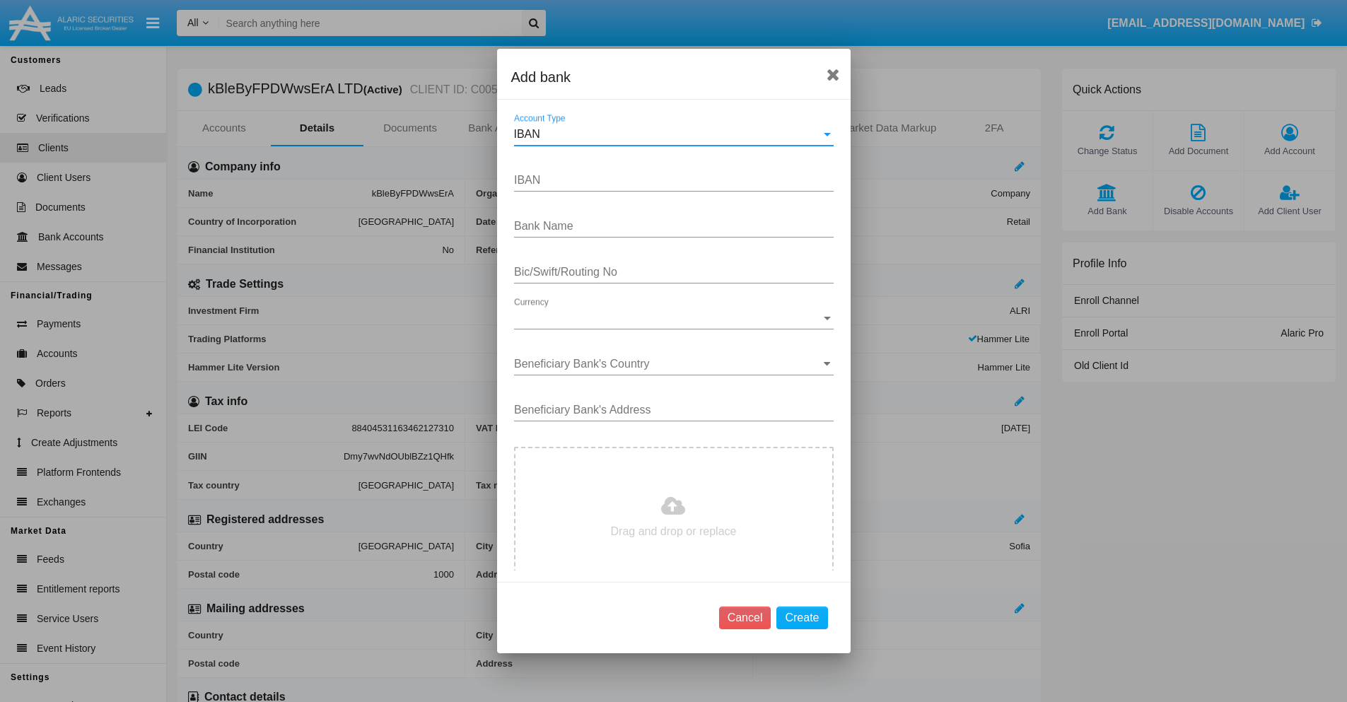
type input "[GEOGRAPHIC_DATA]"
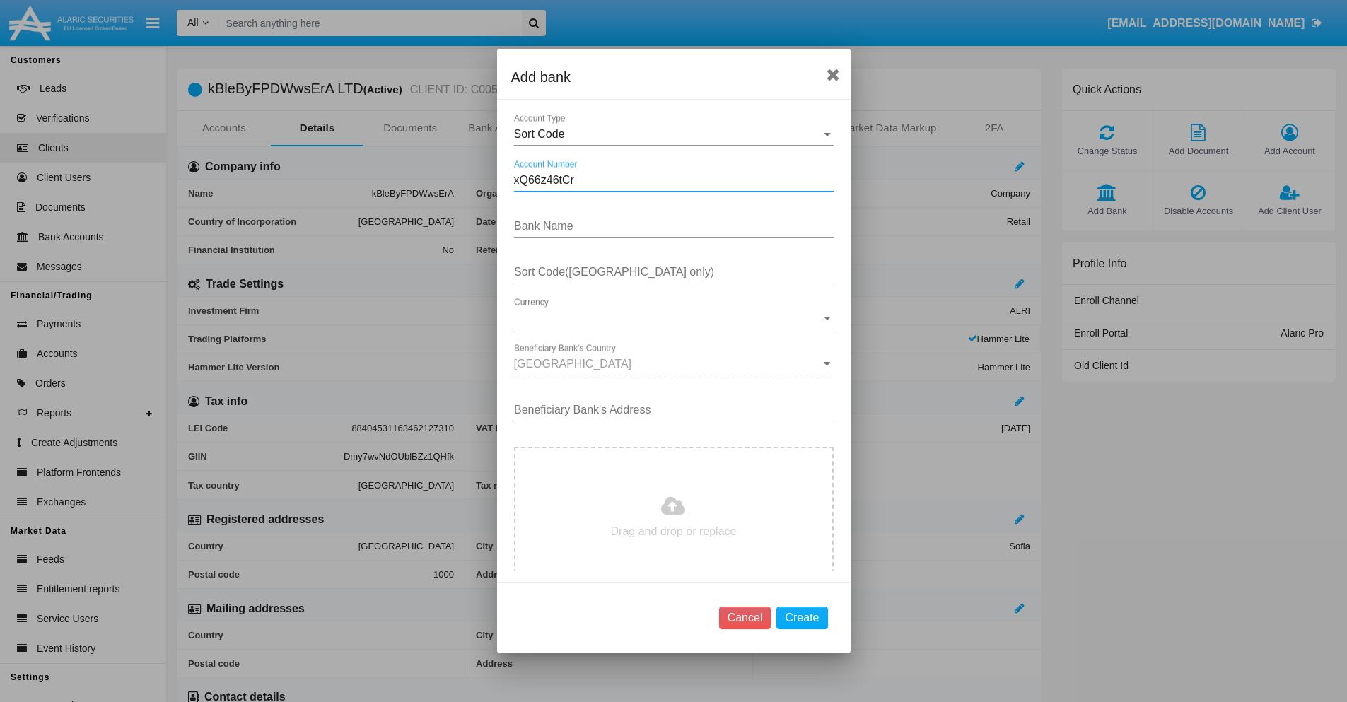
type input "xQ66z46tCr"
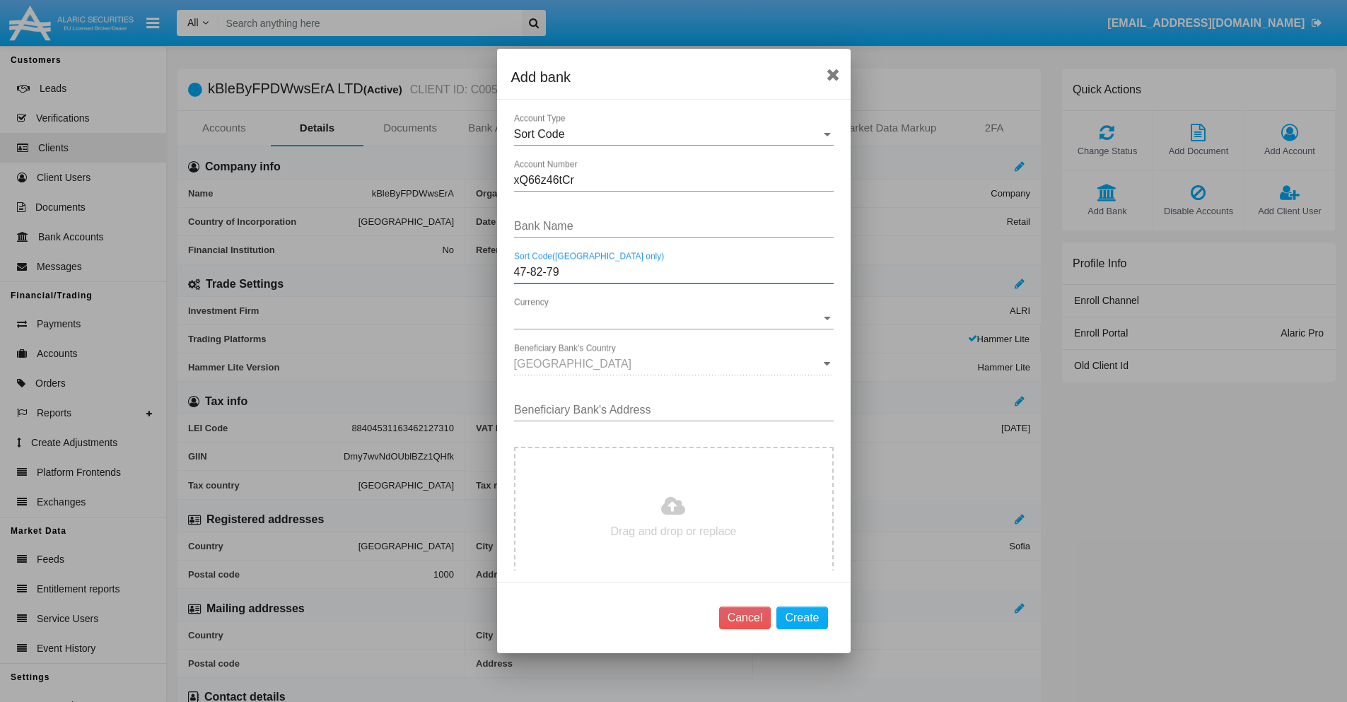
type input "47-82-79"
type input "lCxXViVnpmjvPuq"
click at [668, 318] on span "Currency" at bounding box center [667, 318] width 307 height 13
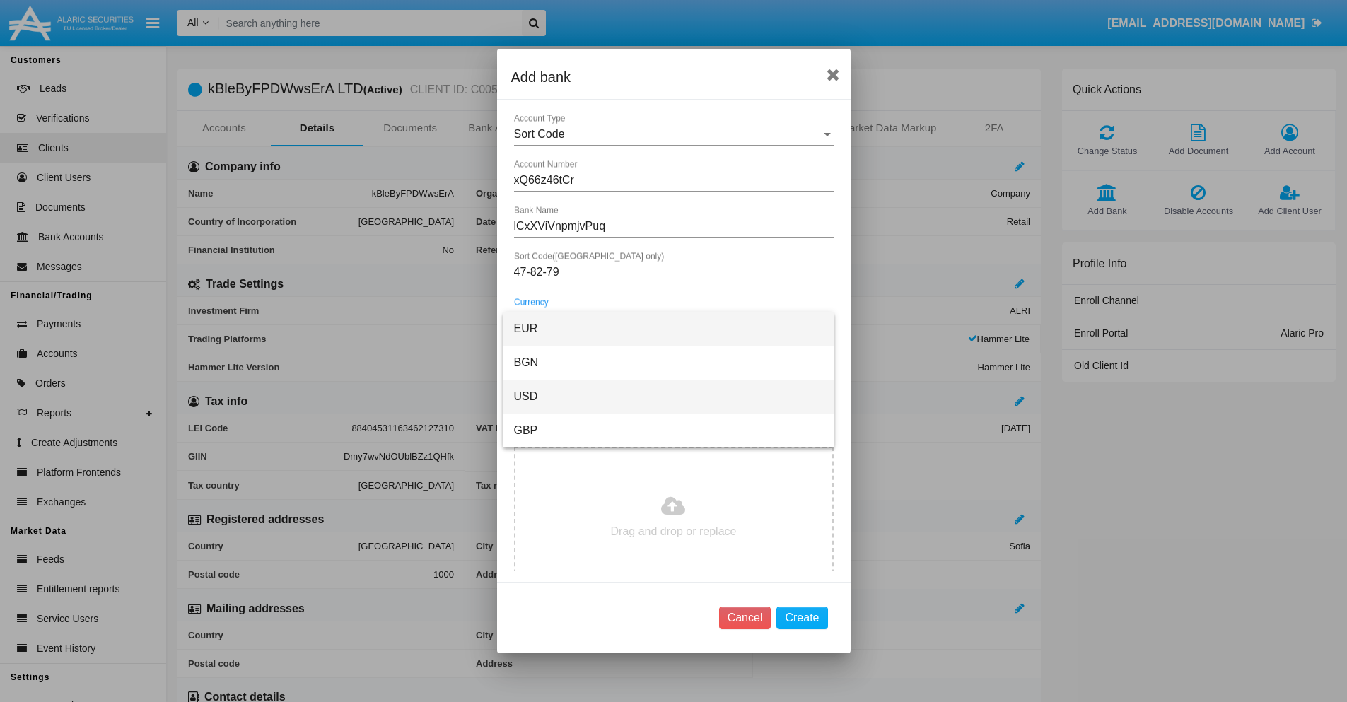
click at [668, 397] on span "USD" at bounding box center [668, 397] width 309 height 34
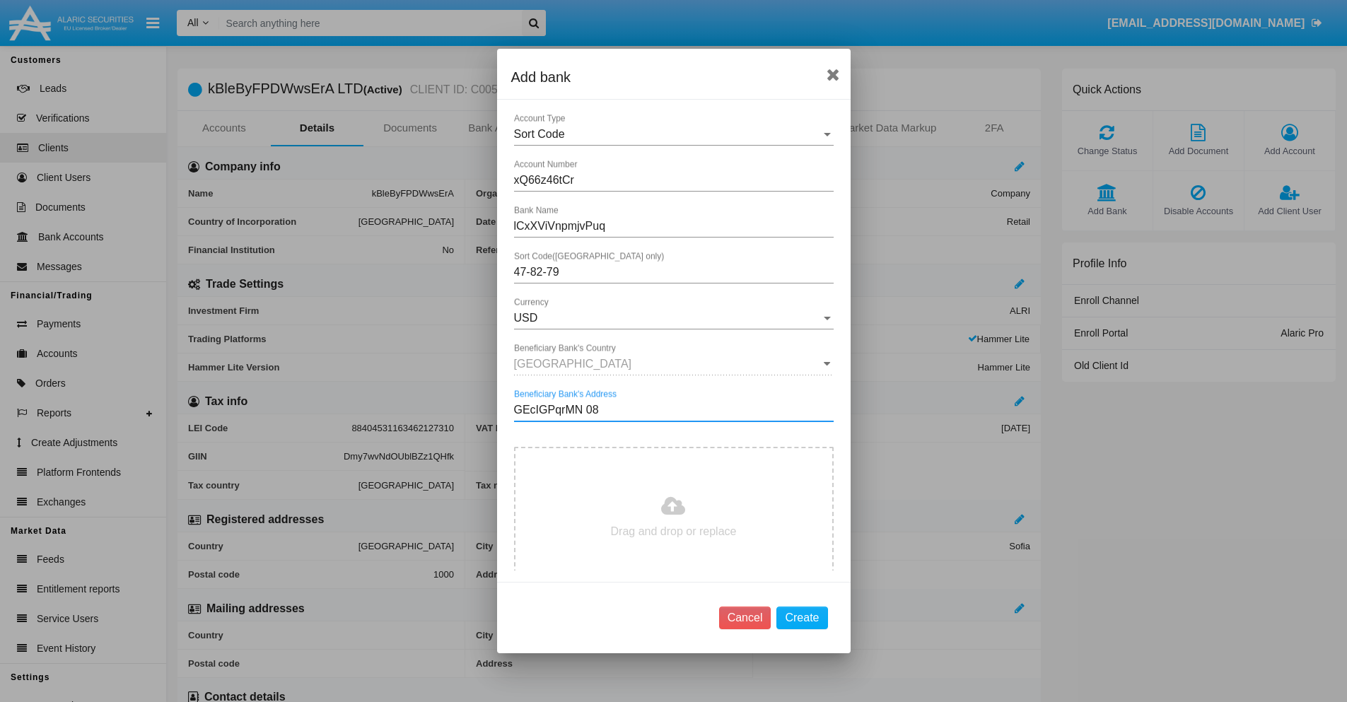
type input "GEcIGPqrMN 084"
type input "C:\fakepath\bank-statement.png"
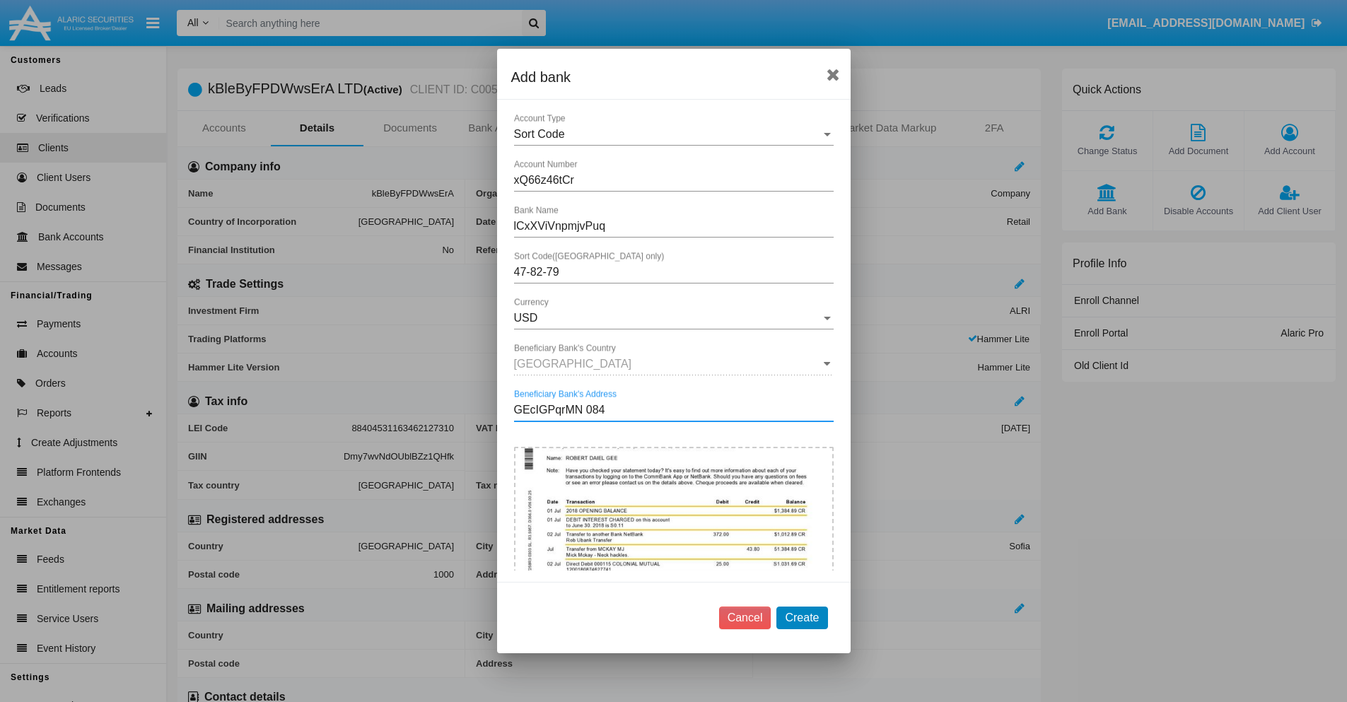
click at [802, 617] on button "Create" at bounding box center [801, 618] width 51 height 23
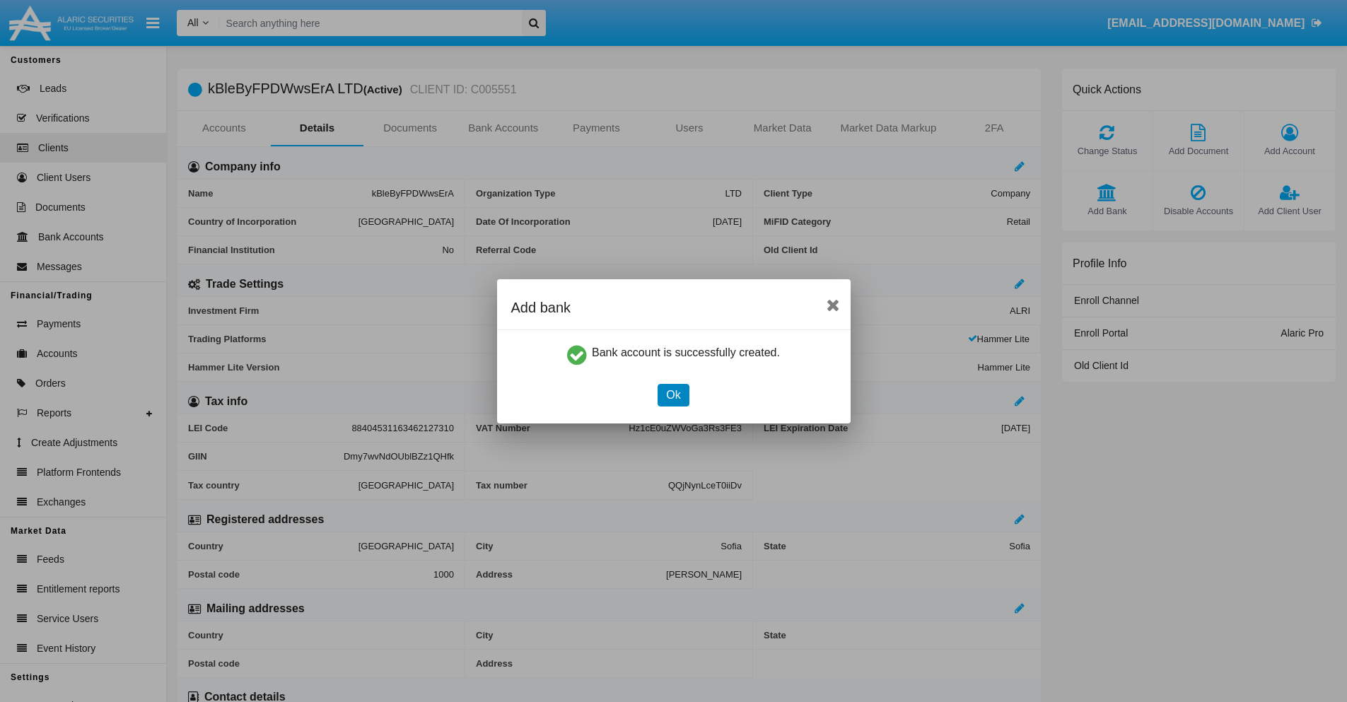
click at [673, 395] on button "Ok" at bounding box center [673, 395] width 31 height 23
